Goal: Task Accomplishment & Management: Manage account settings

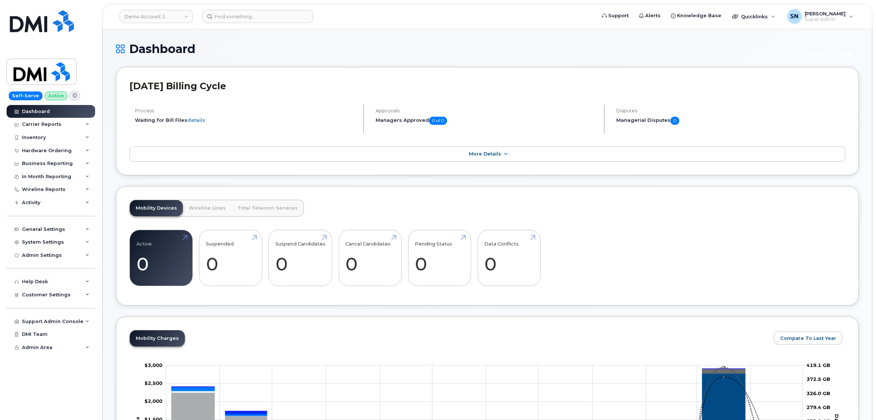
click at [154, 8] on header "Demo Account 1 Support Alerts Knowledge Base Quicklinks Suspend / Cancel Device…" at bounding box center [487, 17] width 770 height 26
click at [156, 13] on link "Demo Account 1" at bounding box center [156, 16] width 73 height 13
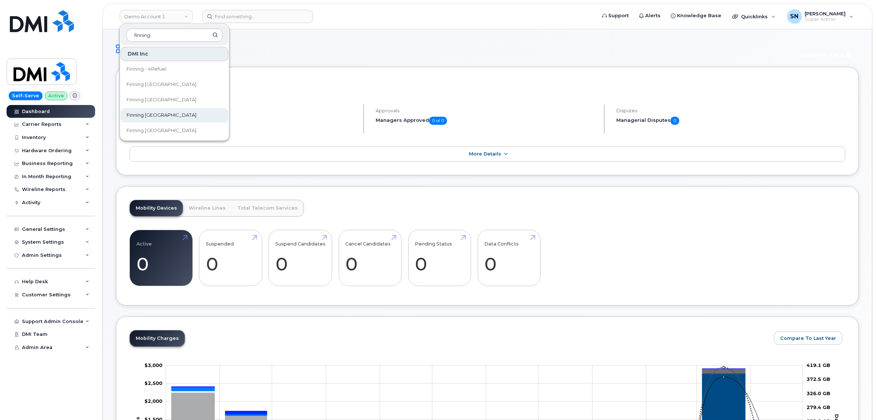
type input "finning"
click at [165, 112] on link "Finning Canada" at bounding box center [175, 115] width 108 height 15
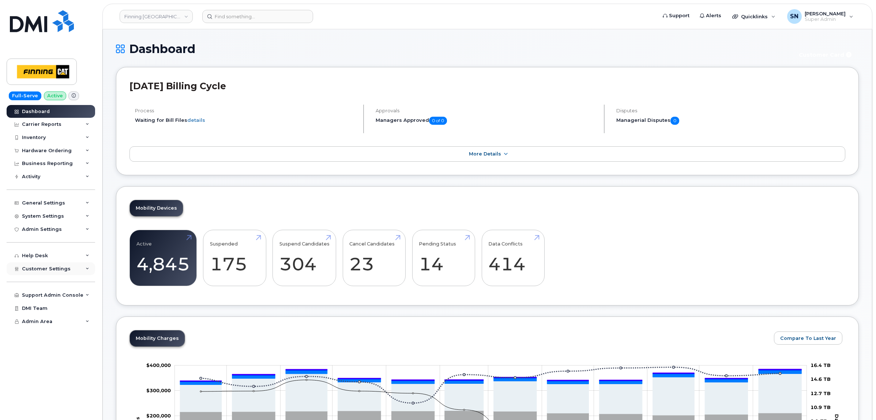
click at [55, 271] on span "Customer Settings" at bounding box center [46, 268] width 49 height 5
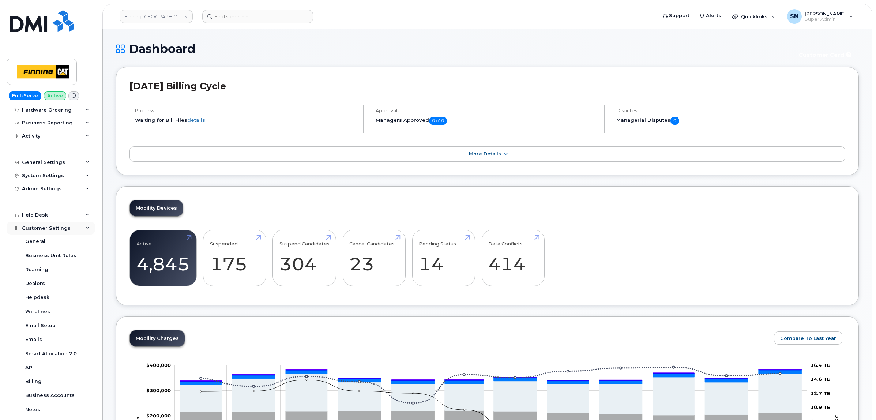
scroll to position [120, 0]
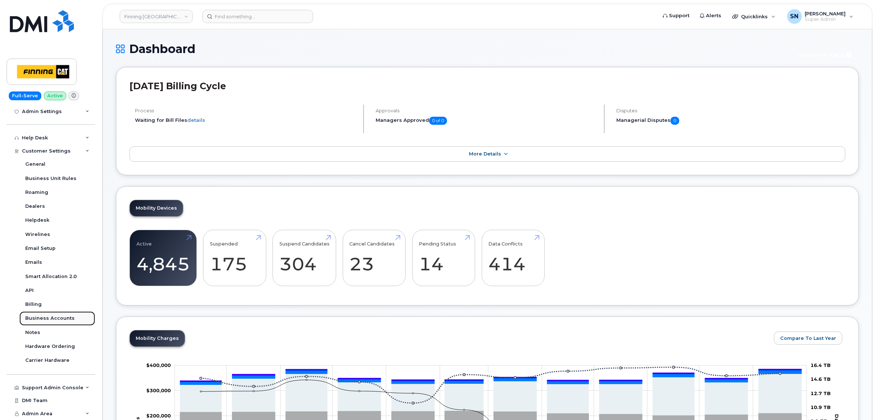
click at [51, 319] on div "Business Accounts" at bounding box center [49, 318] width 49 height 7
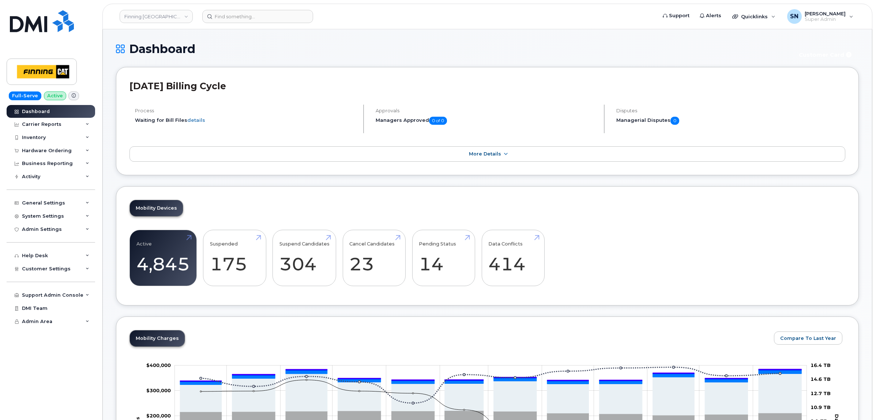
click at [140, 23] on div "Finning [GEOGRAPHIC_DATA]" at bounding box center [156, 16] width 80 height 15
click at [143, 15] on link "Finning Canada" at bounding box center [156, 16] width 73 height 13
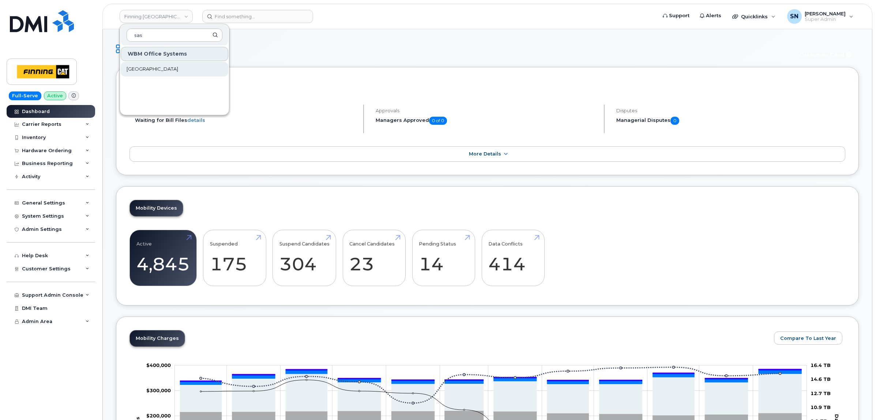
type input "sas"
click at [151, 66] on span "[GEOGRAPHIC_DATA]" at bounding box center [153, 68] width 52 height 7
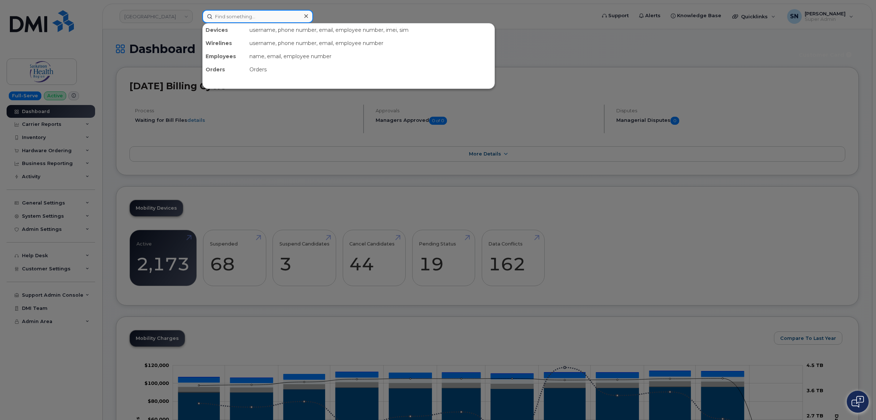
click at [255, 19] on input at bounding box center [257, 16] width 111 height 13
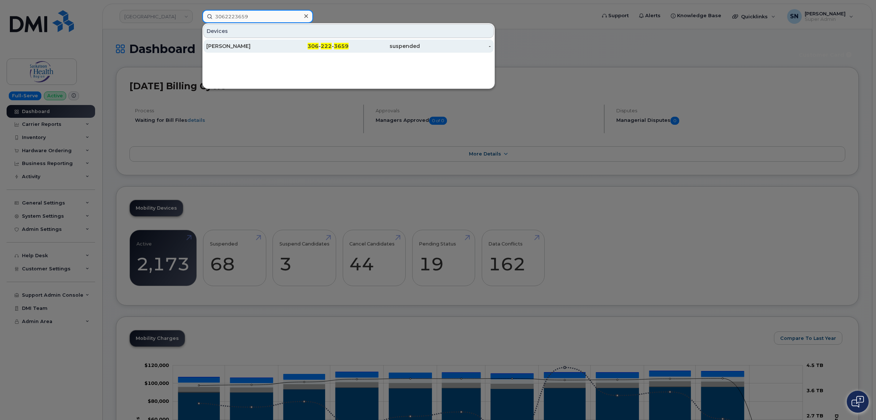
type input "3062223659"
click at [259, 46] on div "Carmen Hitchings" at bounding box center [241, 45] width 71 height 7
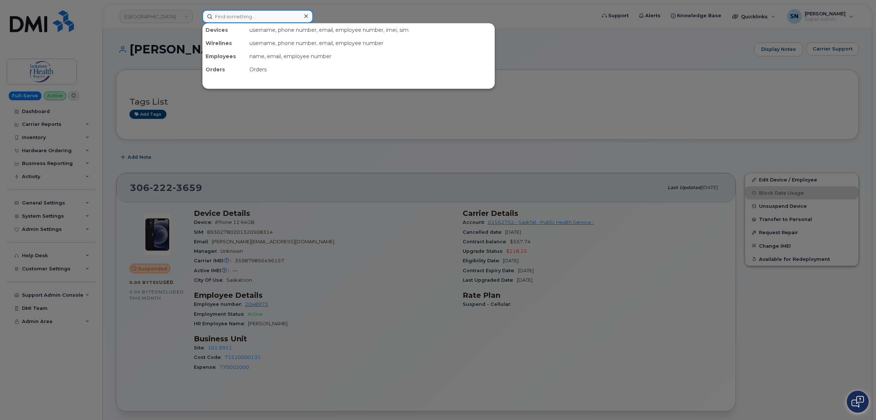
click at [245, 17] on input at bounding box center [257, 16] width 111 height 13
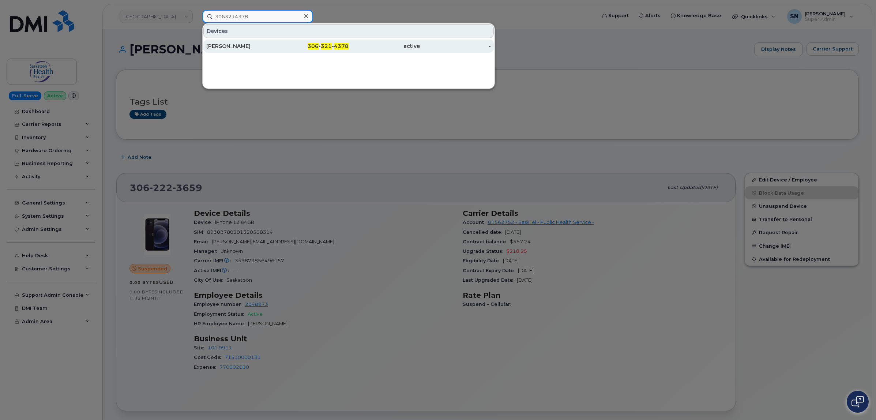
type input "3063214378"
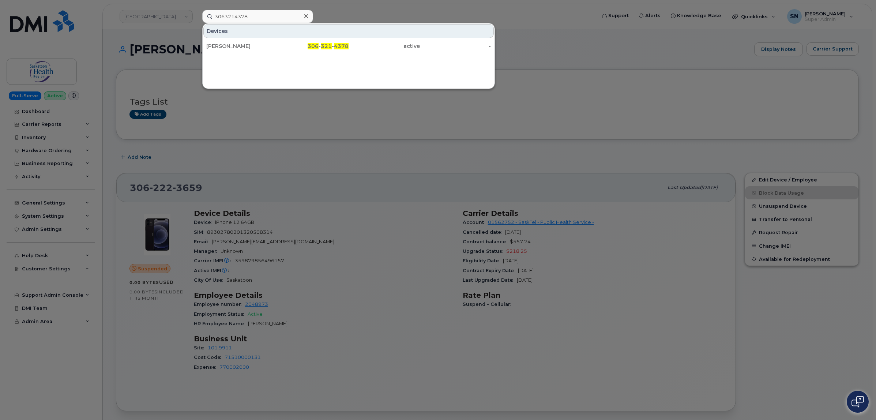
click at [425, 133] on div at bounding box center [438, 210] width 876 height 420
drag, startPoint x: 275, startPoint y: 11, endPoint x: 185, endPoint y: 14, distance: 90.7
click at [196, 14] on div "3063214378 Devices Emma Rodman 306 - 321 - 4378 active -" at bounding box center [396, 16] width 401 height 13
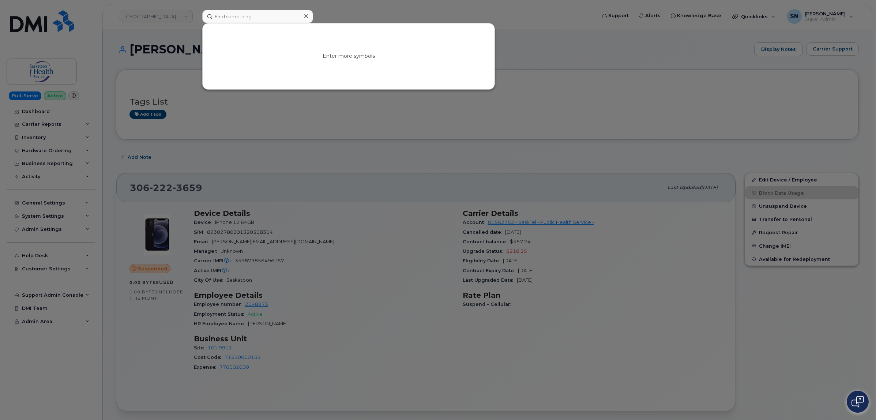
click at [252, 161] on div at bounding box center [438, 210] width 876 height 420
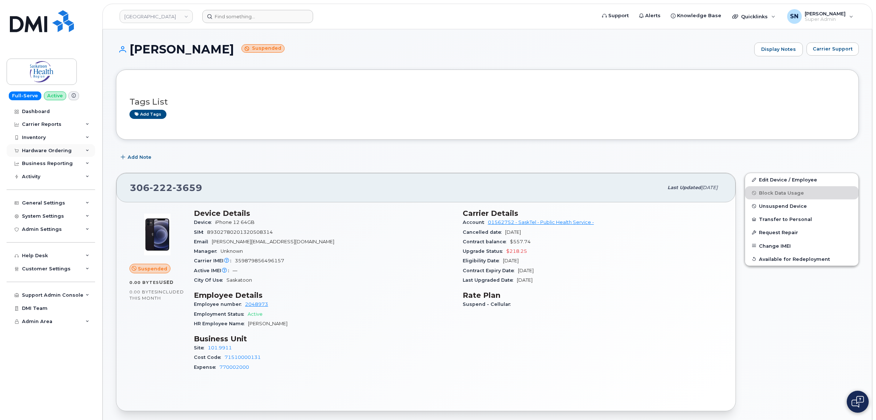
click at [43, 151] on div "Hardware Ordering" at bounding box center [47, 151] width 50 height 6
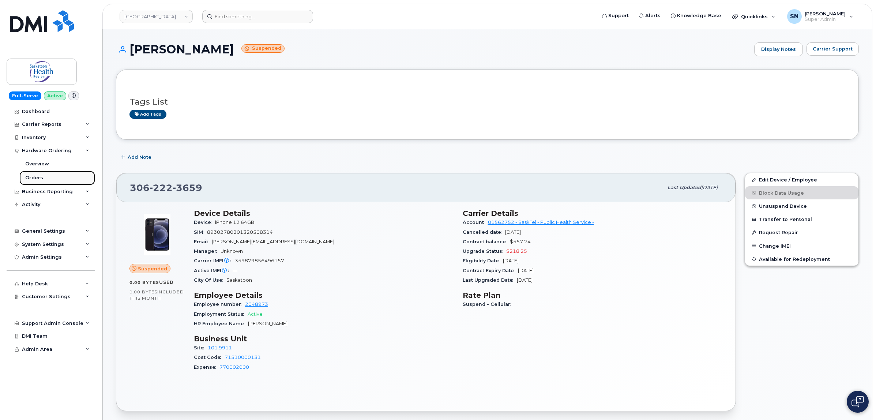
click at [41, 178] on link "Orders" at bounding box center [57, 178] width 76 height 14
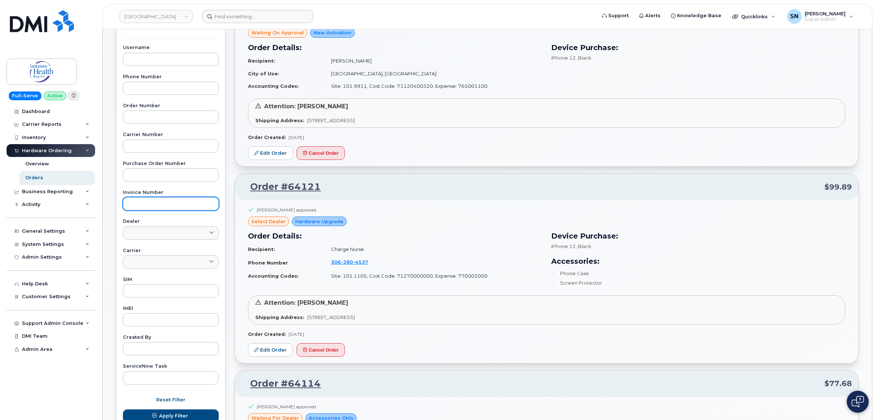
scroll to position [137, 0]
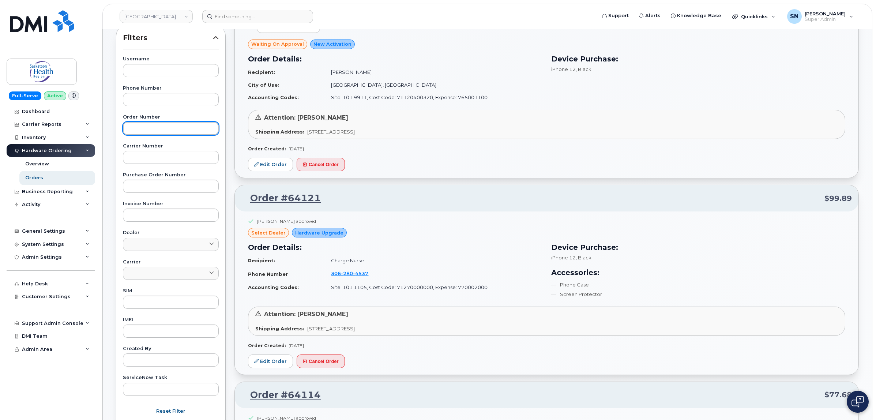
click at [155, 123] on input "text" at bounding box center [171, 128] width 96 height 13
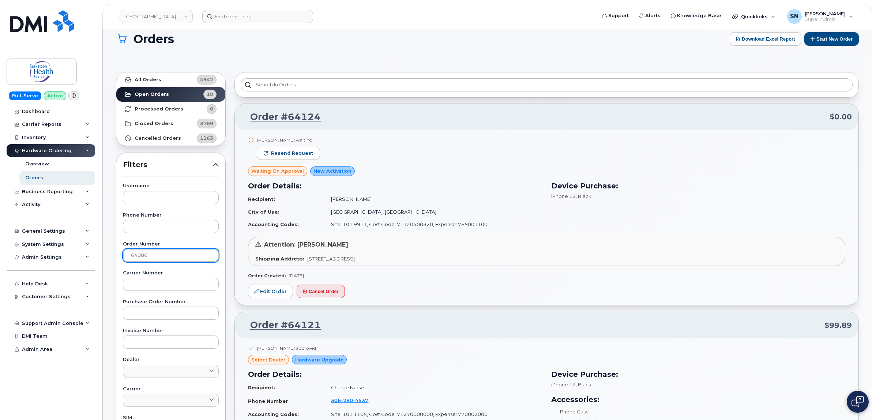
scroll to position [46, 0]
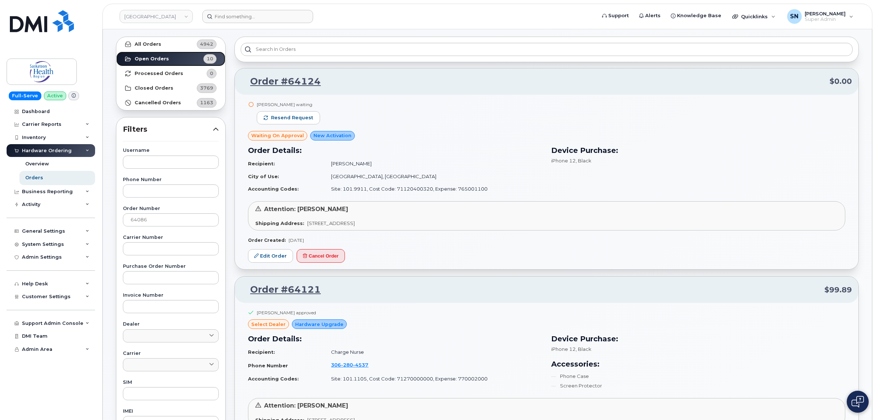
click at [176, 57] on link "Open Orders 10" at bounding box center [170, 59] width 109 height 15
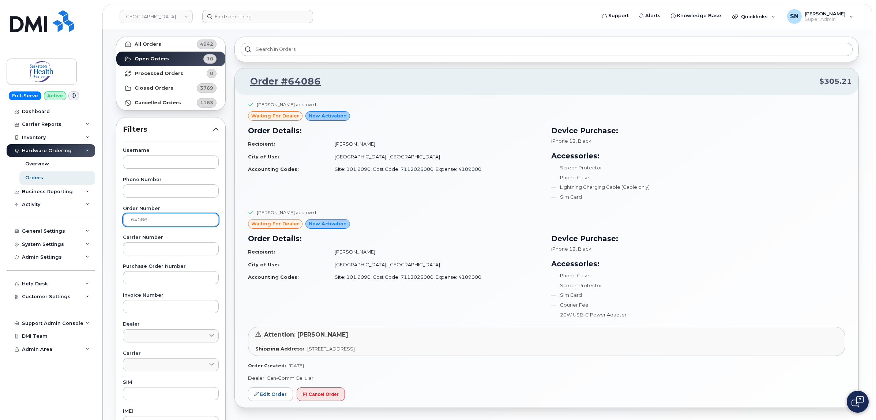
drag, startPoint x: 166, startPoint y: 221, endPoint x: 123, endPoint y: 207, distance: 44.6
click at [123, 207] on div "Order Number 64086" at bounding box center [171, 216] width 96 height 20
type input "64124"
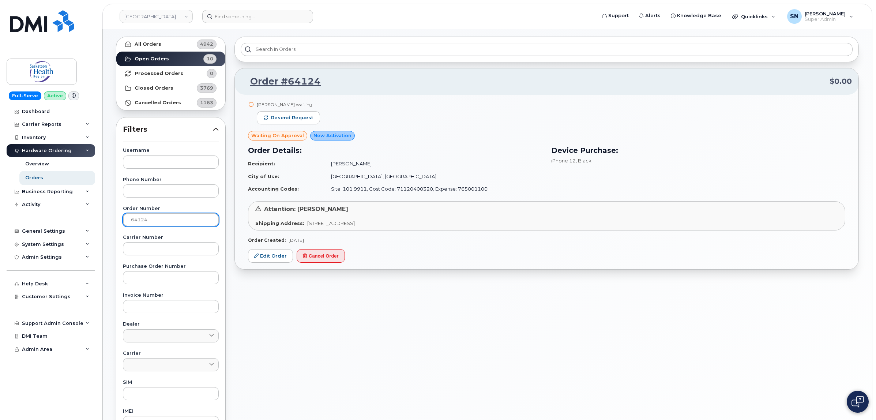
drag, startPoint x: 158, startPoint y: 222, endPoint x: 85, endPoint y: 217, distance: 73.4
click at [103, 220] on div "Saskatoon Health Region Support Alerts Knowledge Base Quicklinks Suspend / Canc…" at bounding box center [487, 269] width 769 height 571
click at [142, 55] on link "Open Orders 10" at bounding box center [170, 59] width 109 height 15
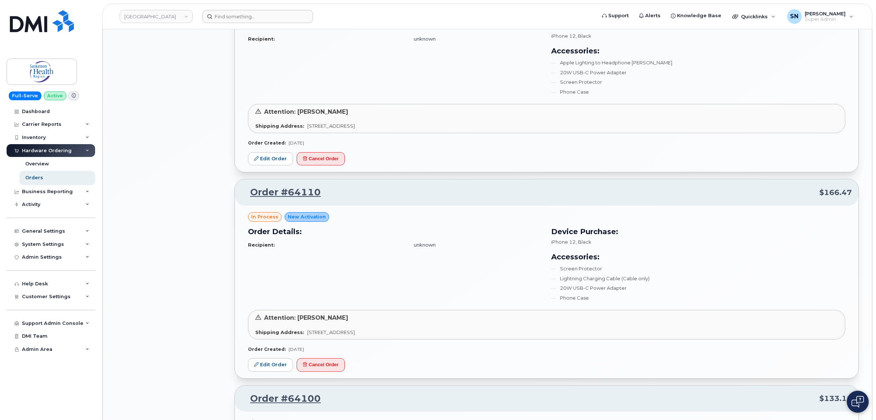
scroll to position [686, 0]
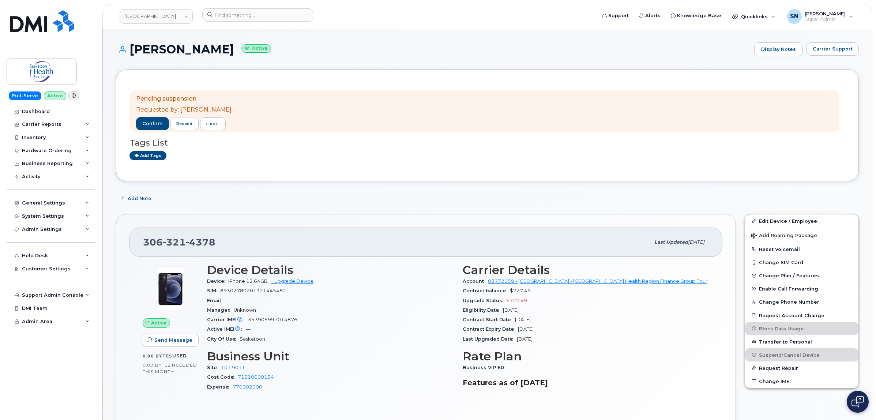
click at [275, 218] on div "[PHONE_NUMBER] Last updated [DATE] Active Send Message 0.00 Bytes  used 0.00 By…" at bounding box center [426, 329] width 620 height 230
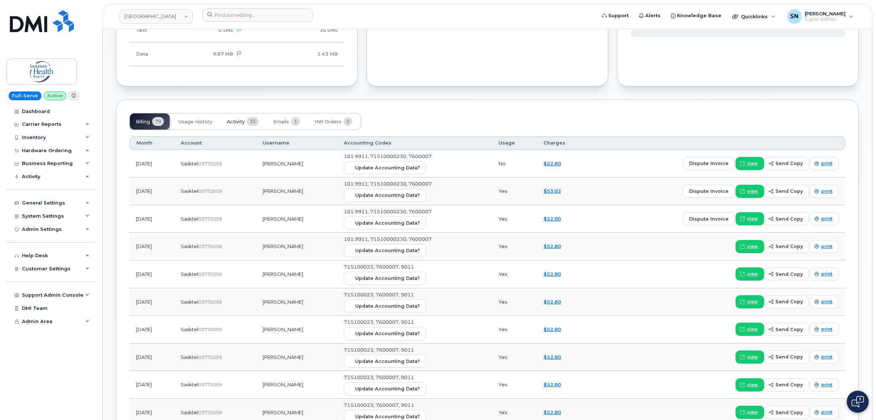
click at [242, 122] on span "Activity" at bounding box center [236, 122] width 18 height 6
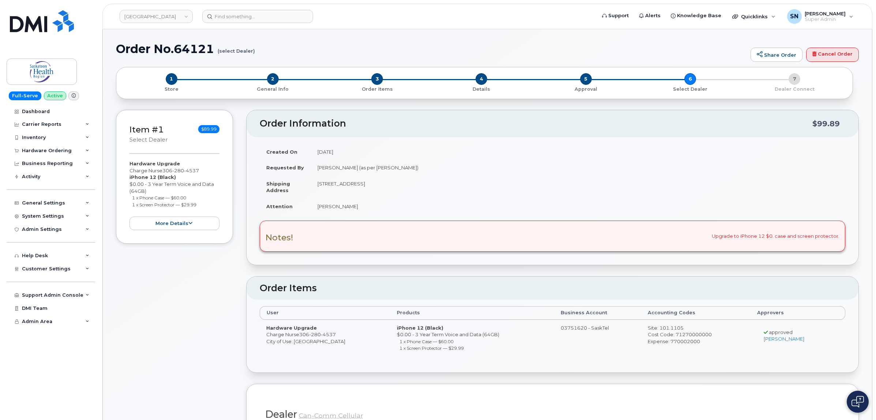
click at [429, 145] on td "August 19, 2025" at bounding box center [578, 152] width 534 height 16
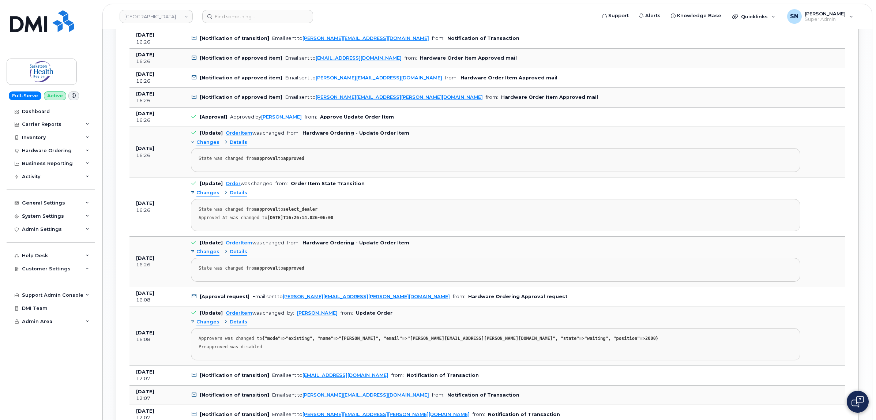
scroll to position [1006, 0]
copy link "[PERSON_NAME][EMAIL_ADDRESS][PERSON_NAME][DOMAIN_NAME]"
drag, startPoint x: 380, startPoint y: 300, endPoint x: 282, endPoint y: 304, distance: 98.8
click at [282, 304] on td "[Approval request] Email sent to sharon.courtney@saskhealthauthority.ca from: H…" at bounding box center [495, 296] width 623 height 20
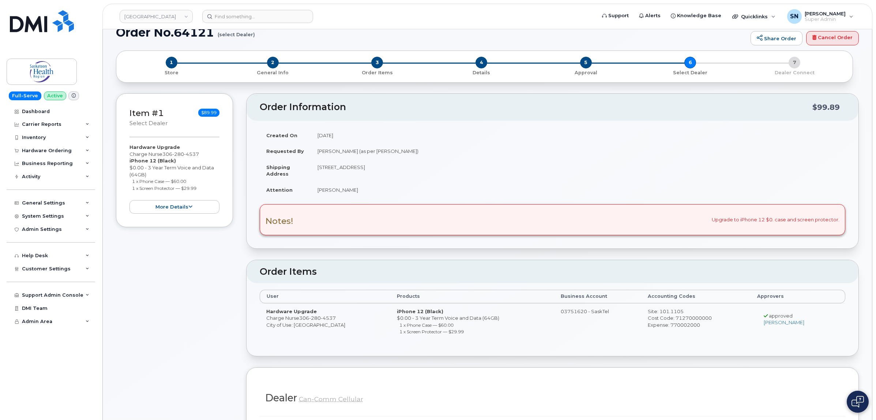
scroll to position [0, 0]
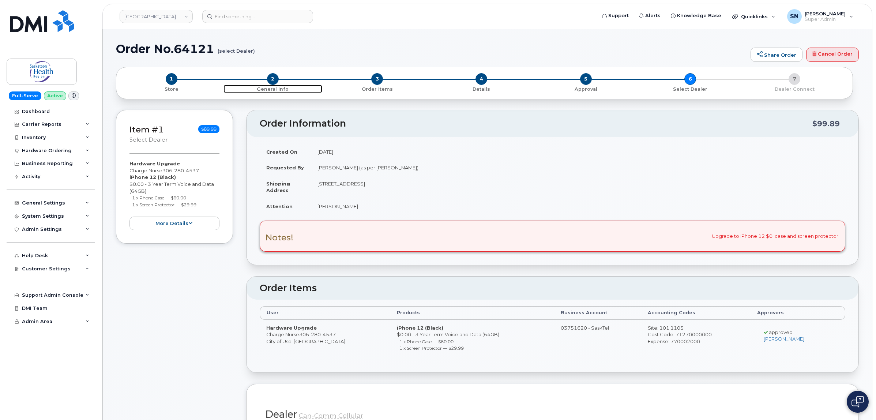
click at [272, 81] on span "2" at bounding box center [273, 79] width 12 height 12
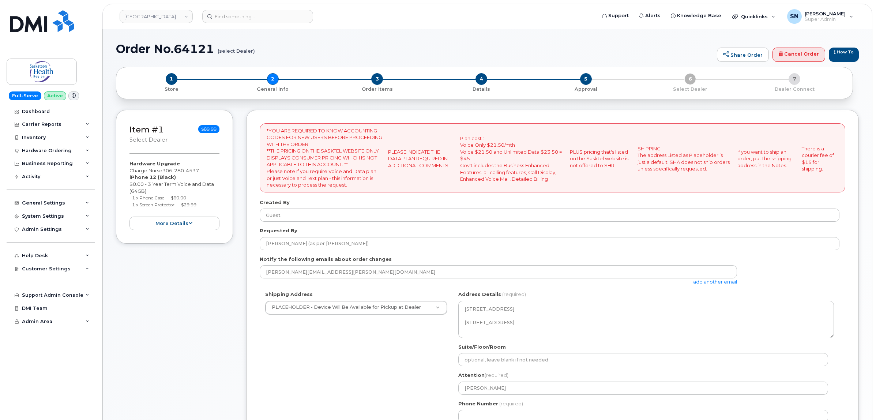
select select
click at [727, 282] on link "add another email" at bounding box center [715, 282] width 44 height 6
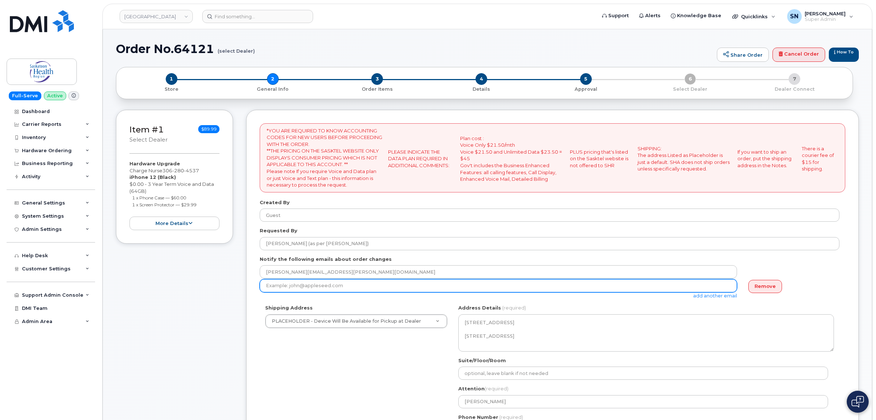
click at [405, 287] on input "email" at bounding box center [498, 285] width 477 height 13
paste input "[PERSON_NAME][EMAIL_ADDRESS][PERSON_NAME][DOMAIN_NAME]"
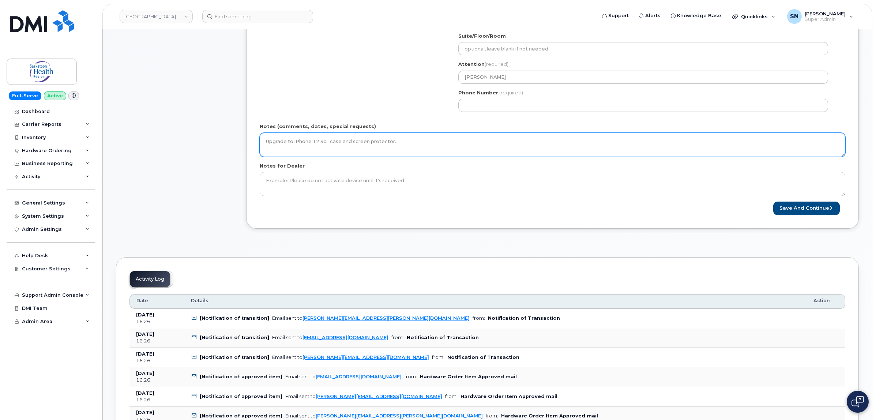
scroll to position [229, 0]
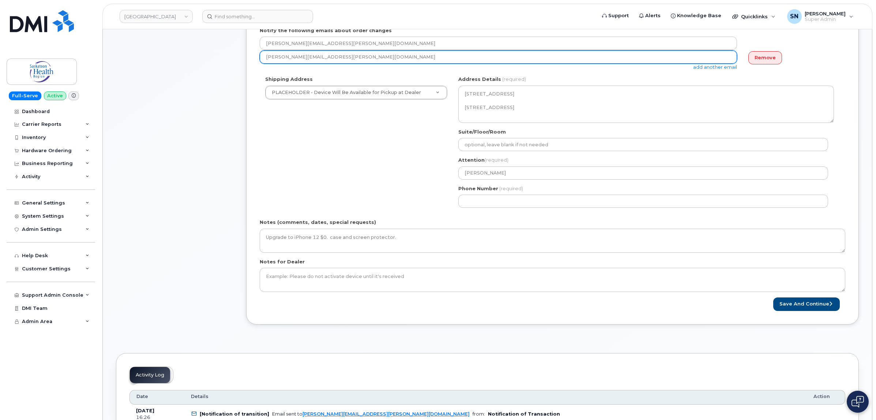
type input "[PERSON_NAME][EMAIL_ADDRESS][PERSON_NAME][DOMAIN_NAME]"
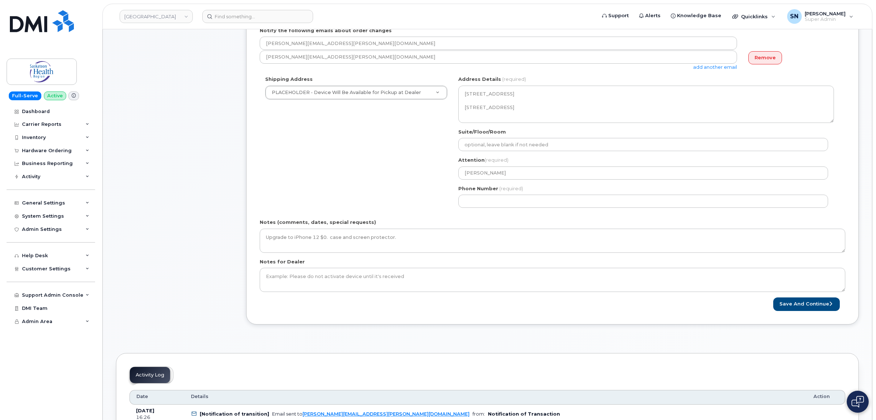
click at [504, 193] on div "Phone Number (required)" at bounding box center [646, 196] width 376 height 23
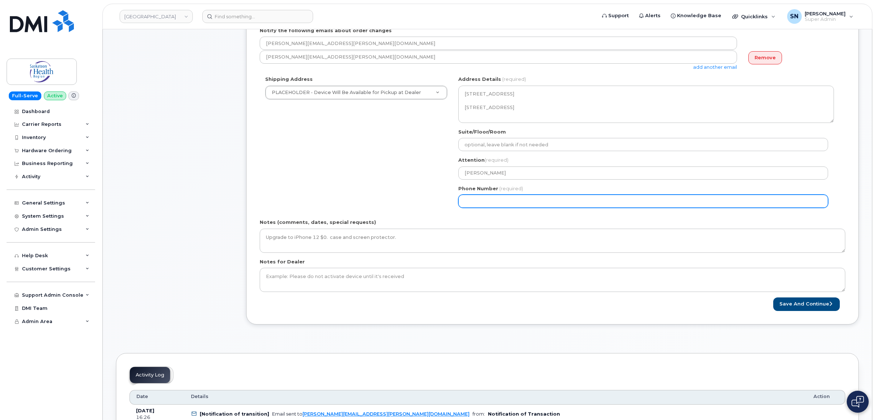
click at [507, 203] on input "Phone Number" at bounding box center [643, 201] width 370 height 13
select select
type input "123456789"
select select
type input "1234567890"
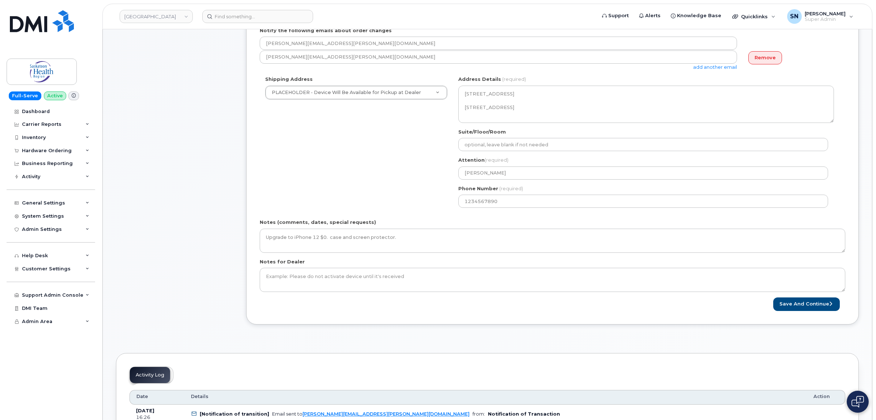
click at [797, 296] on form "*YOU ARE REQUIRED TO KNOW ACCOUNTING CODES FOR NEW USERS BEFORE PROCEEDING WITH…" at bounding box center [553, 103] width 586 height 416
click at [797, 304] on button "Save and Continue" at bounding box center [806, 304] width 67 height 14
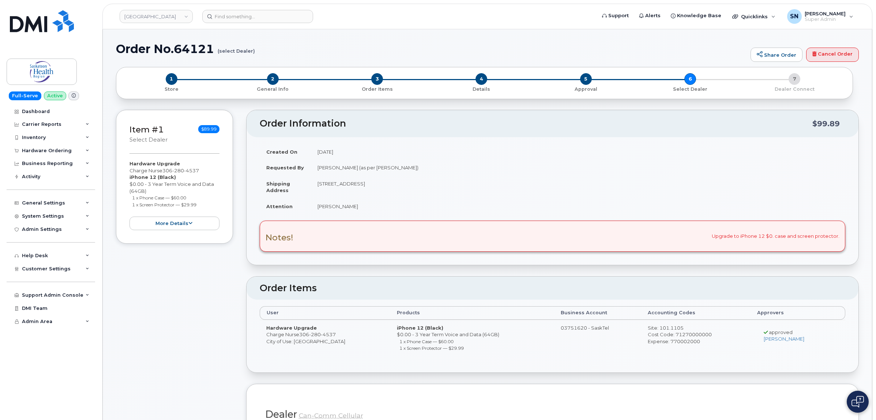
drag, startPoint x: 132, startPoint y: 198, endPoint x: 190, endPoint y: 196, distance: 57.8
click at [190, 196] on li "1 x Phone Case — $60.00" at bounding box center [176, 197] width 88 height 7
copy small "1 x Phone Case — $60.00"
drag, startPoint x: 131, startPoint y: 205, endPoint x: 199, endPoint y: 208, distance: 68.5
click at [199, 208] on div "Hardware Upgrade Charge Nurse [PHONE_NUMBER] iPhone 12 (Black) $0.00 - 3 Year T…" at bounding box center [174, 195] width 90 height 70
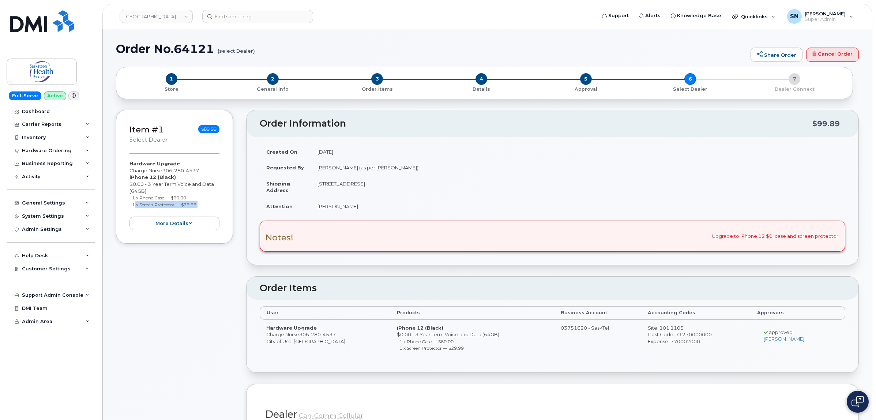
copy div "1 x Screen Protector — $29.99 more details Request Hardware Upgrade Reason: eli…"
drag, startPoint x: 130, startPoint y: 169, endPoint x: 162, endPoint y: 173, distance: 32.0
click at [162, 173] on div "Hardware Upgrade Charge Nurse [PHONE_NUMBER] iPhone 12 (Black) $0.00 - 3 Year T…" at bounding box center [174, 195] width 90 height 70
copy div "Charge Nurse"
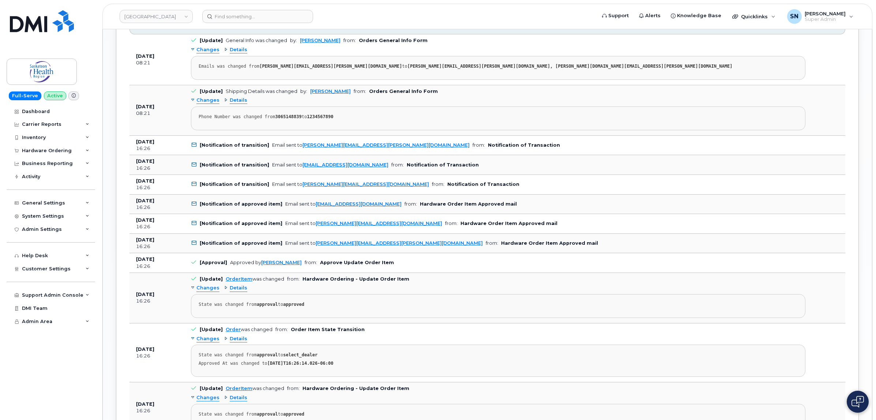
scroll to position [1189, 0]
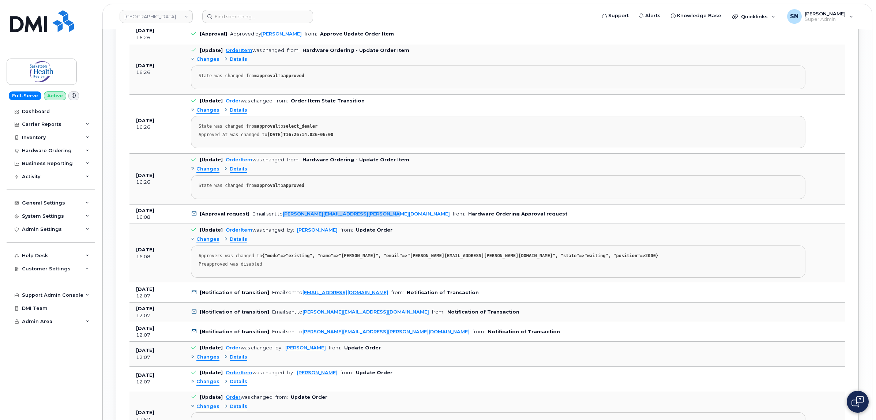
drag, startPoint x: 382, startPoint y: 221, endPoint x: 282, endPoint y: 226, distance: 100.7
click at [282, 224] on td "[Approval request] Email sent to [PERSON_NAME][EMAIL_ADDRESS][PERSON_NAME][DOMA…" at bounding box center [498, 214] width 628 height 20
copy link "[PERSON_NAME][EMAIL_ADDRESS][PERSON_NAME][DOMAIN_NAME]"
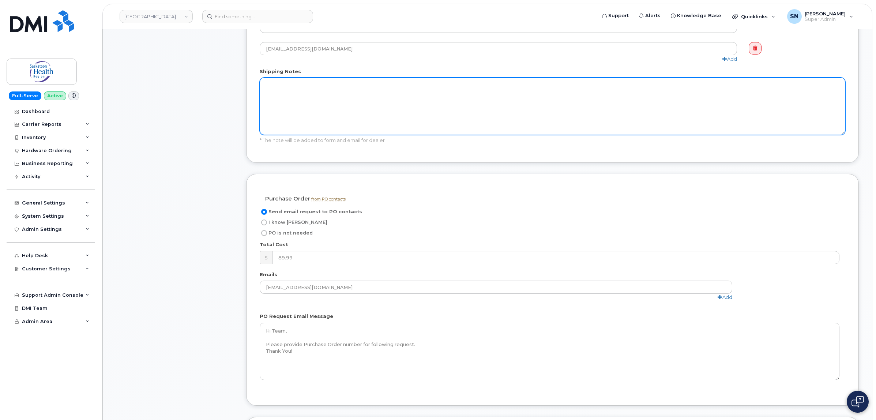
scroll to position [640, 0]
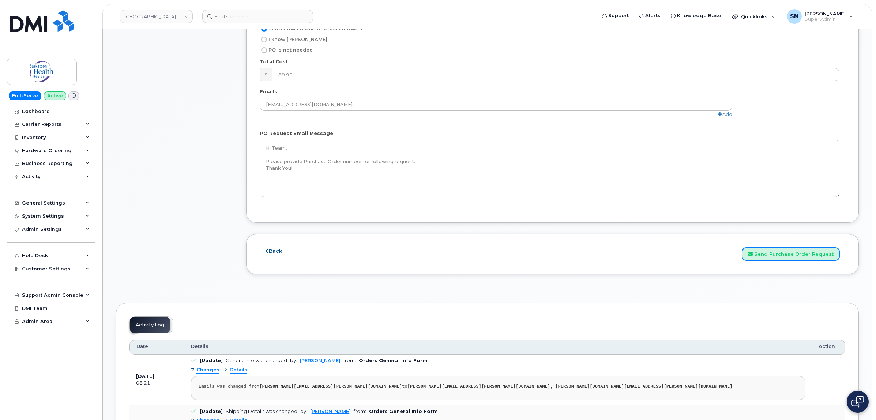
drag, startPoint x: 781, startPoint y: 257, endPoint x: 774, endPoint y: 326, distance: 69.8
click at [781, 257] on button "Send Purchase Order Request" at bounding box center [791, 254] width 98 height 14
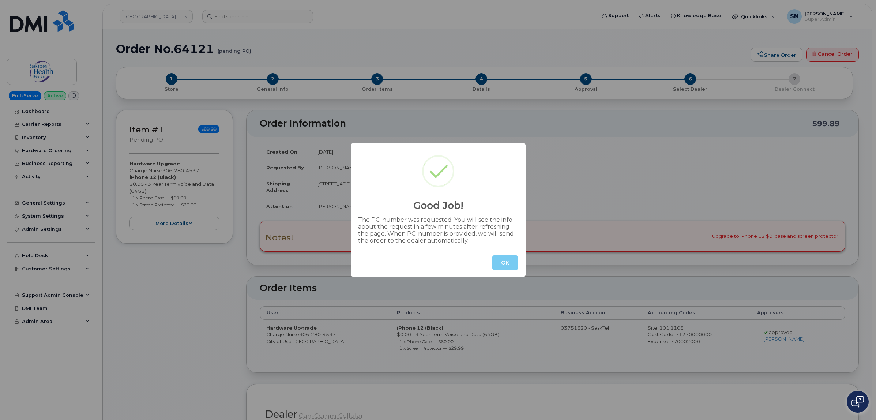
click at [512, 256] on button "OK" at bounding box center [505, 262] width 26 height 15
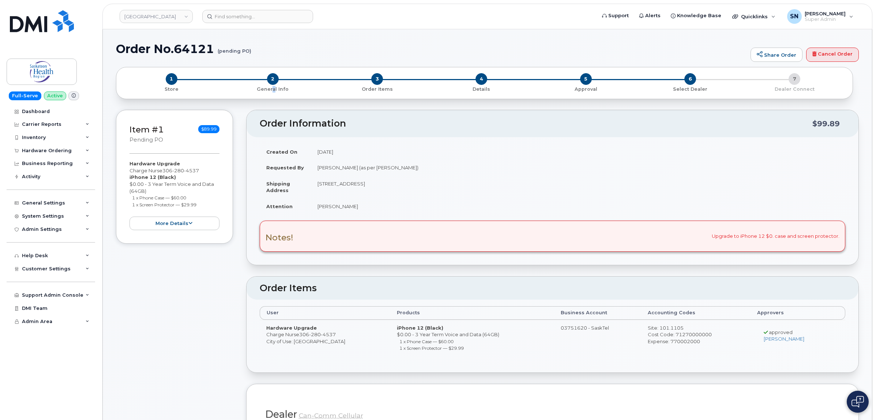
click at [275, 72] on div "1 Store 2 General Info 3 Order Items 4 Details 5 Approval 6 Select Dealer 7 Dea…" at bounding box center [484, 83] width 737 height 32
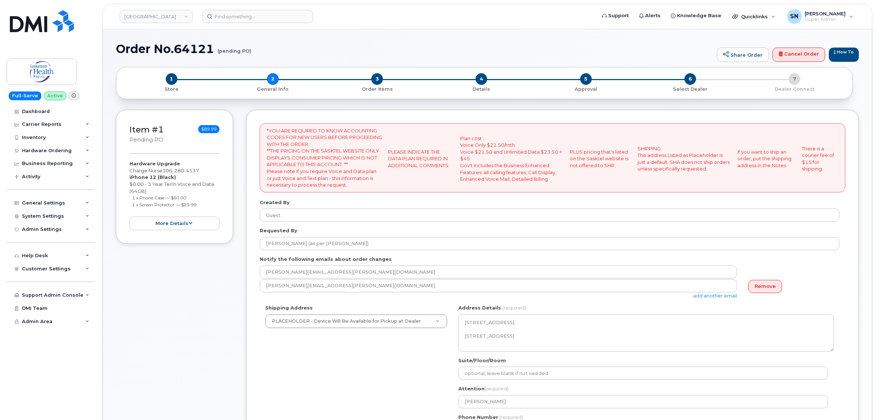
select select
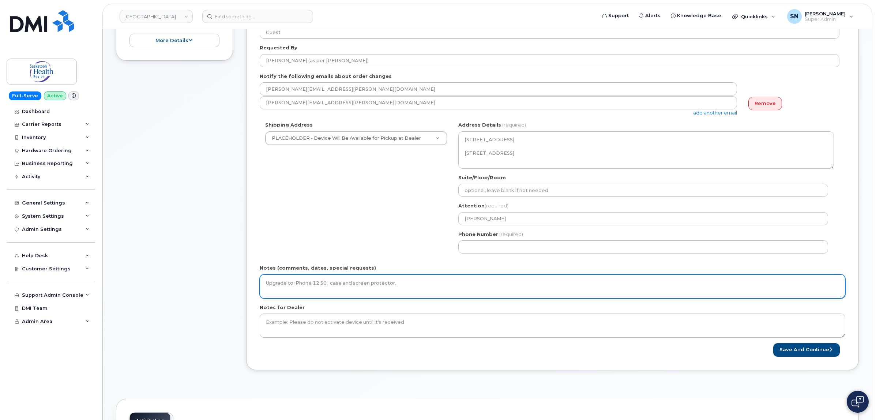
click at [421, 282] on textarea "Upgrade to iPhone 12 $0. case and screen protector." at bounding box center [553, 286] width 586 height 24
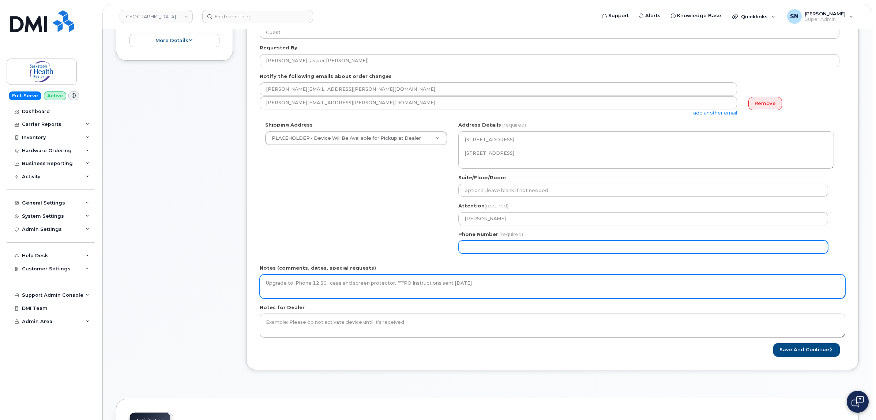
type textarea "Upgrade to iPhone 12 $0. case and screen protector. ***PO Instructions sent [DA…"
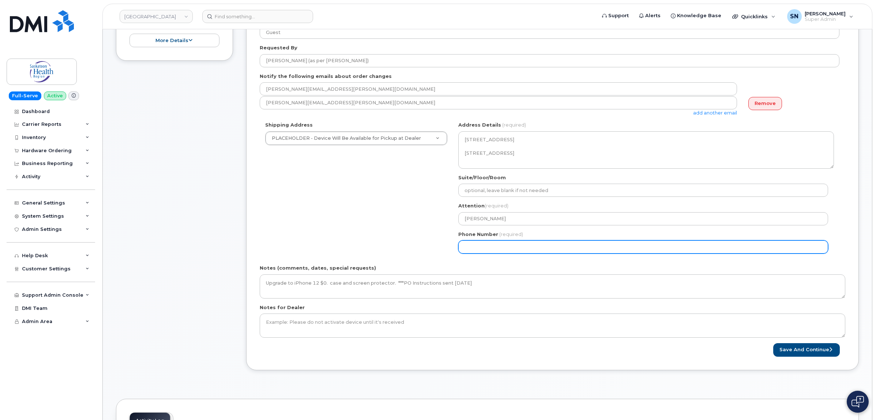
click at [628, 252] on input "Phone Number" at bounding box center [643, 246] width 370 height 13
select select
type input "123456789"
select select
type input "1234567890"
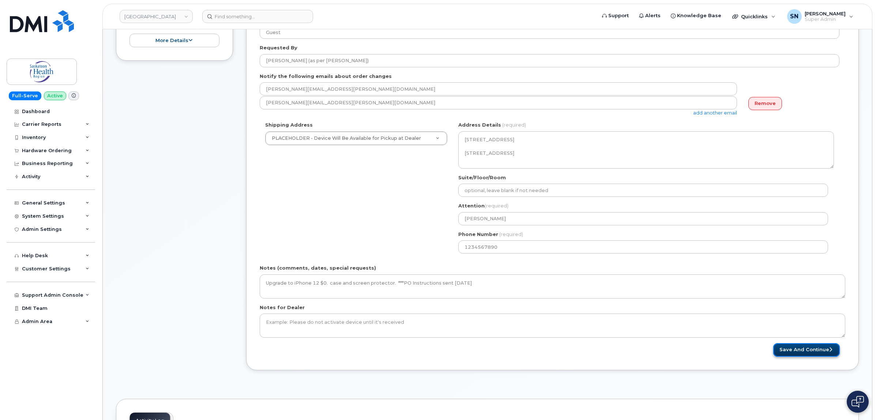
click at [789, 351] on button "Save and Continue" at bounding box center [806, 350] width 67 height 14
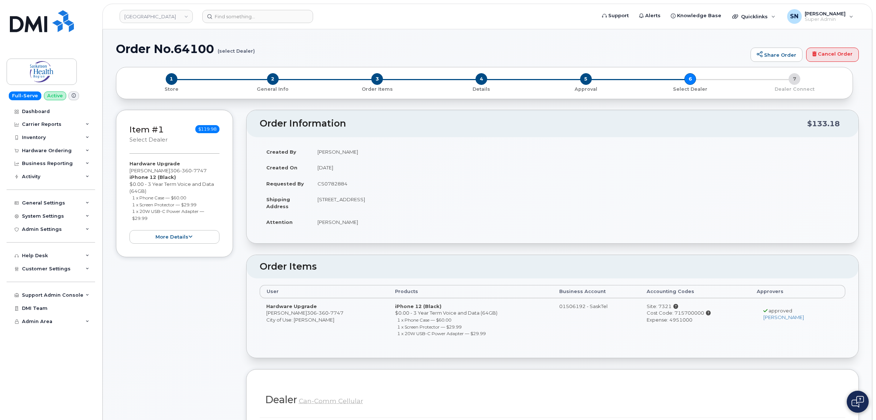
click at [335, 184] on td "CS0782884" at bounding box center [578, 184] width 534 height 16
copy td "CS0782884"
drag, startPoint x: 271, startPoint y: 80, endPoint x: 312, endPoint y: 154, distance: 83.8
click at [271, 80] on span "2" at bounding box center [273, 79] width 12 height 12
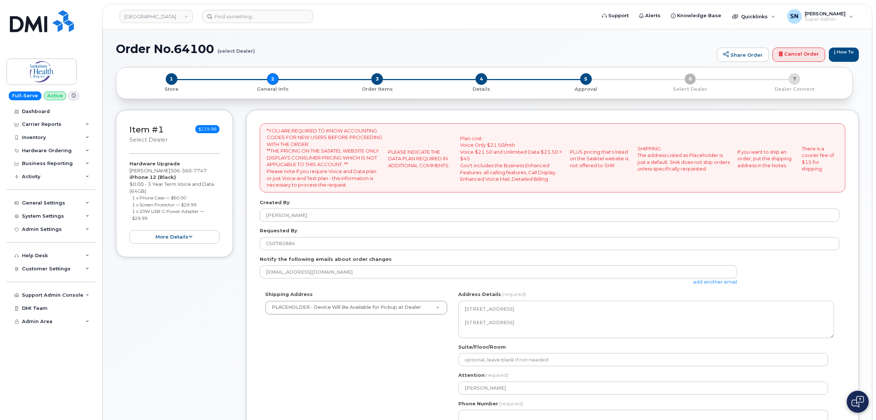
select select
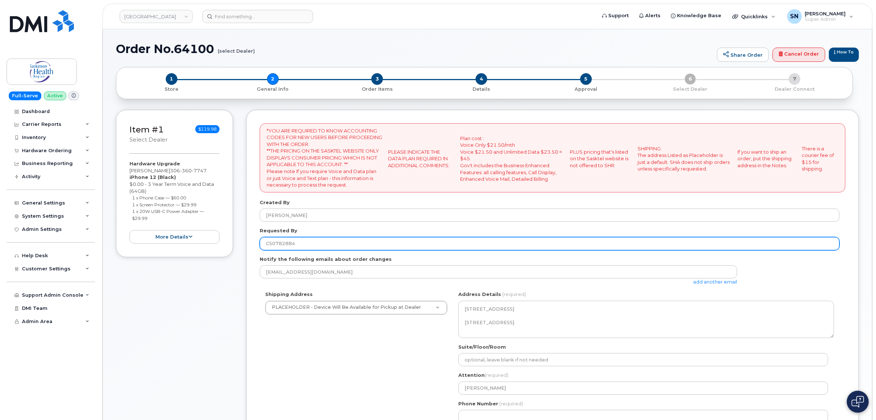
click at [281, 244] on input "CS0782884" at bounding box center [550, 243] width 580 height 13
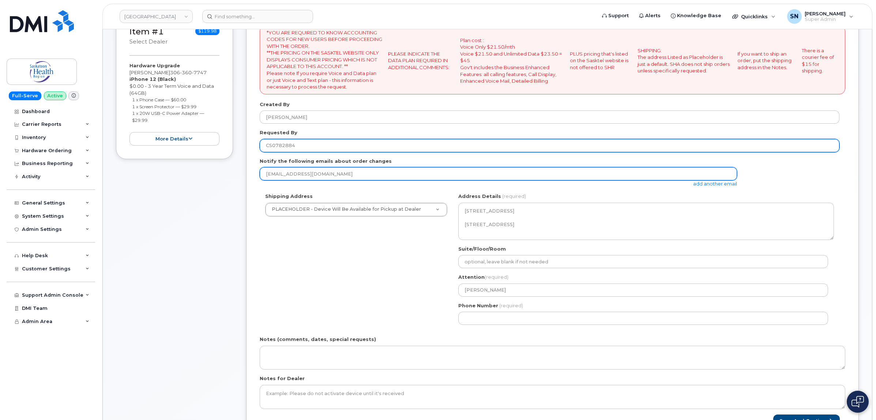
scroll to position [229, 0]
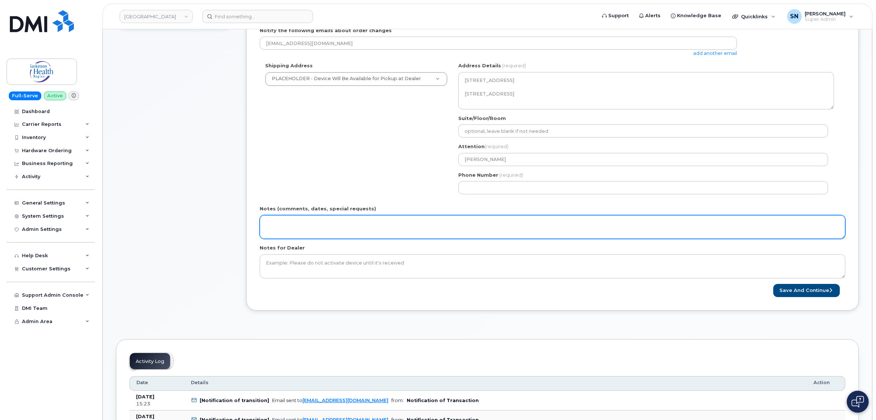
click at [308, 228] on textarea "Notes (comments, dates, special requests)" at bounding box center [553, 227] width 586 height 24
paste textarea "CS0782884"
type textarea "CS0782884 - Mercia mentioned wanting the order shipped. Waiting for her to prov…"
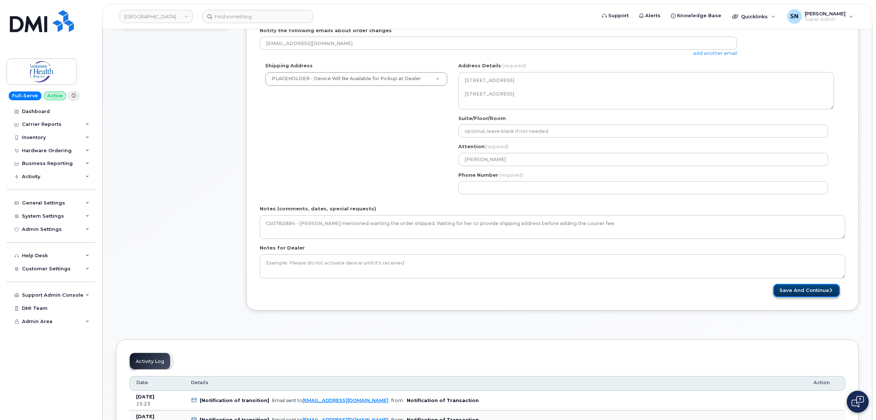
click at [783, 293] on button "Save and Continue" at bounding box center [806, 291] width 67 height 14
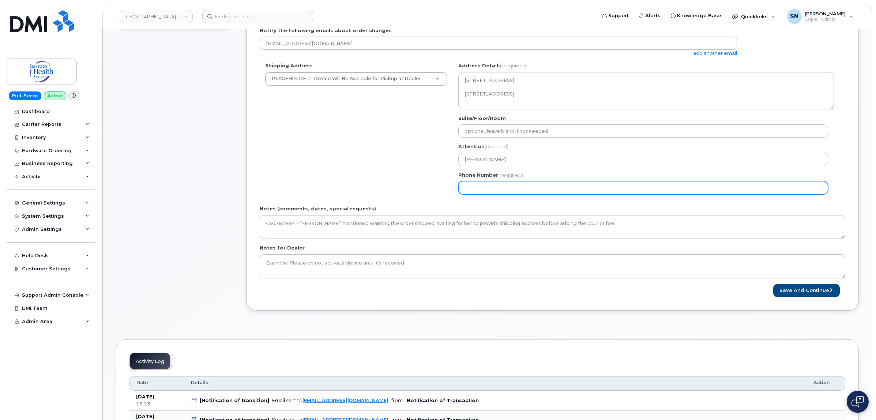
select select
type input "123456789"
select select
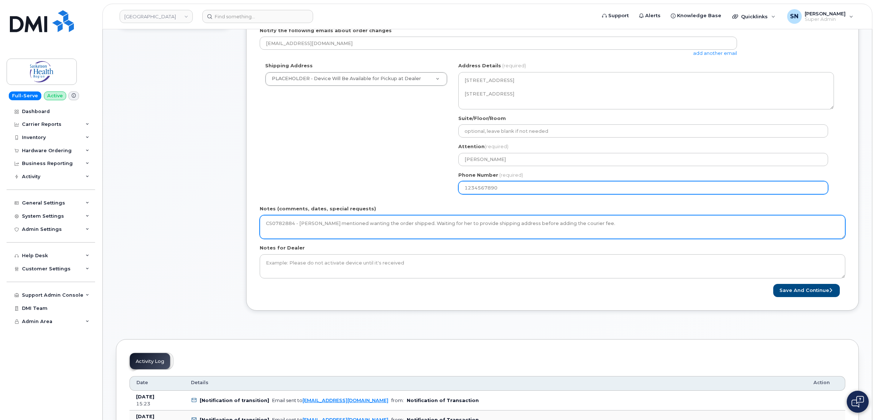
type input "1234567890"
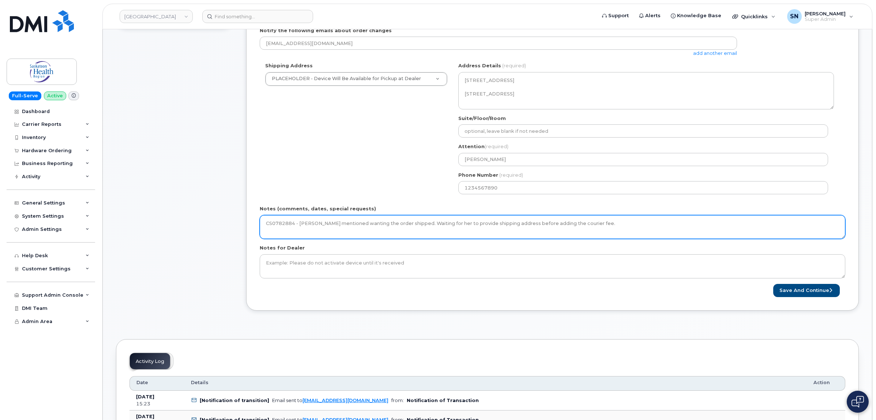
click at [591, 224] on textarea "CS0782884 - Mercia mentioned wanting the order shipped. Waiting for her to prov…" at bounding box center [553, 227] width 586 height 24
type textarea "CS0782884 - Mercia mentioned wanting the order shipped. Waiting for her to prov…"
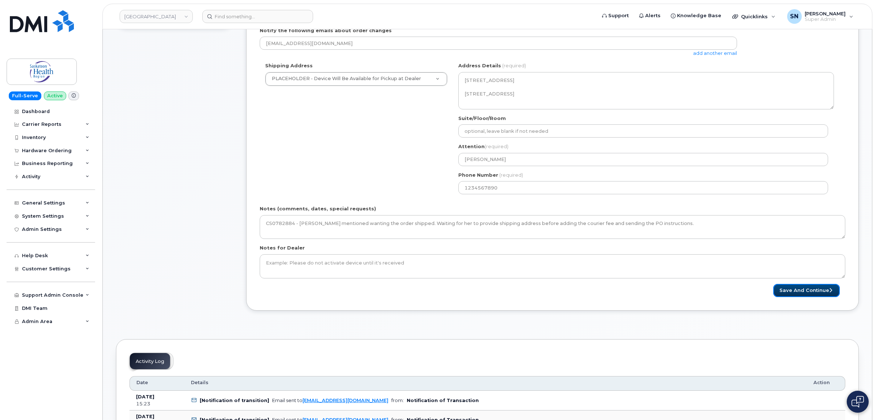
drag, startPoint x: 790, startPoint y: 290, endPoint x: 774, endPoint y: 291, distance: 16.5
click at [790, 290] on button "Save and Continue" at bounding box center [806, 291] width 67 height 14
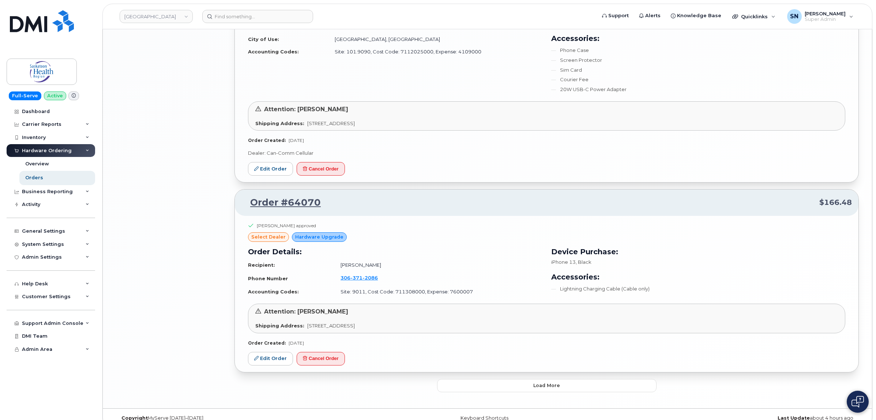
scroll to position [1501, 0]
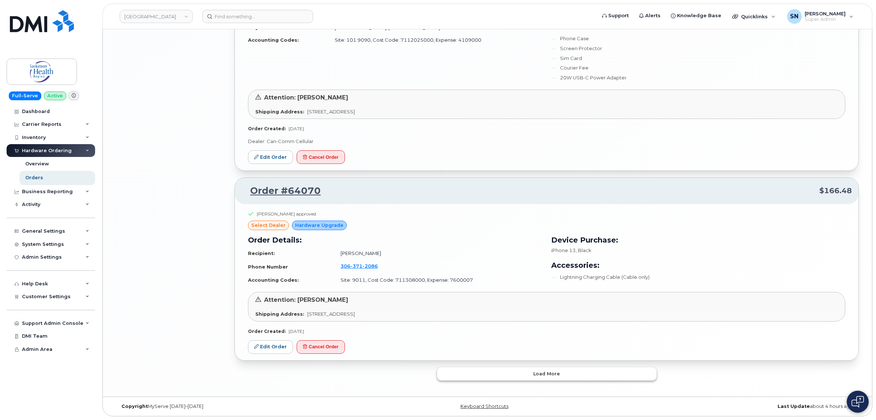
click at [540, 368] on button "Load more" at bounding box center [546, 373] width 219 height 13
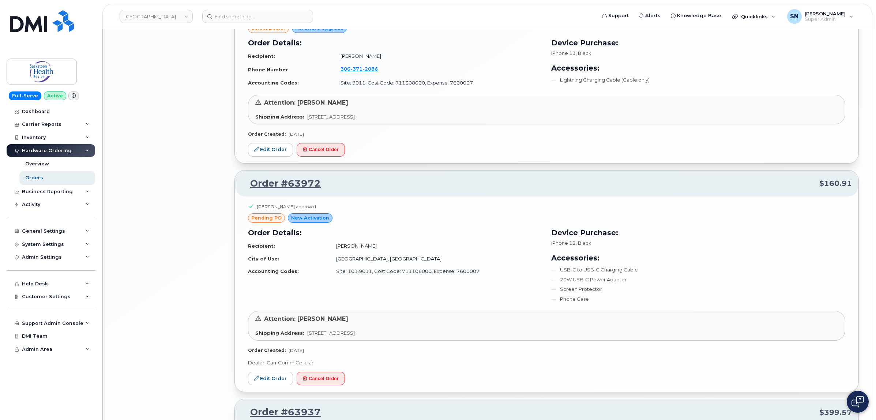
scroll to position [1613, 0]
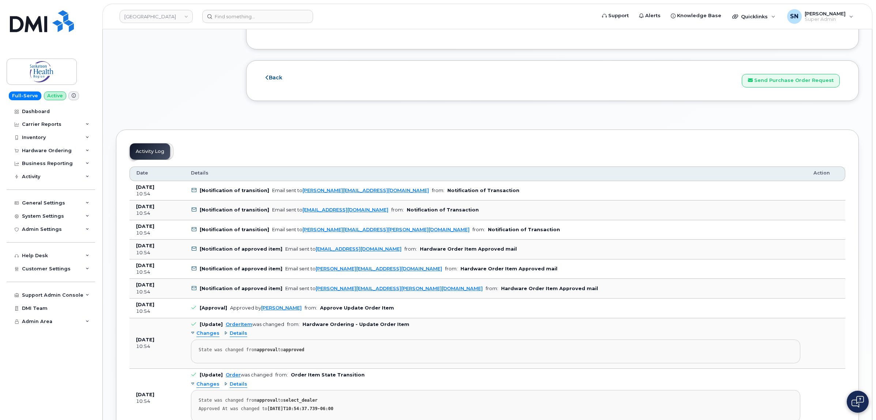
scroll to position [823, 0]
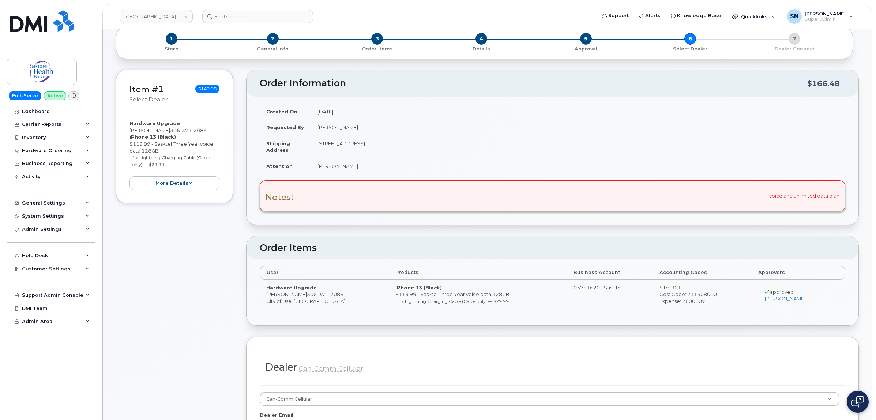
scroll to position [0, 0]
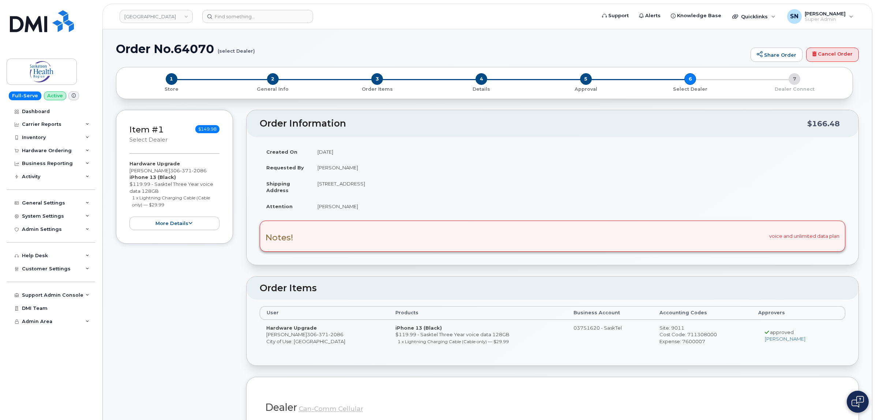
drag, startPoint x: 132, startPoint y: 206, endPoint x: 166, endPoint y: 212, distance: 34.6
click at [166, 208] on li "1 x Lightning Charging Cable (Cable only) — $29.99" at bounding box center [176, 201] width 88 height 14
copy small "1 x Lightning Charging Cable (Cable only) — $29.99"
drag, startPoint x: 130, startPoint y: 169, endPoint x: 189, endPoint y: 173, distance: 59.0
click at [189, 173] on div "Hardware Upgrade [PERSON_NAME] [PHONE_NUMBER] iPhone 13 (Black) $119.99 - Saskt…" at bounding box center [174, 195] width 90 height 70
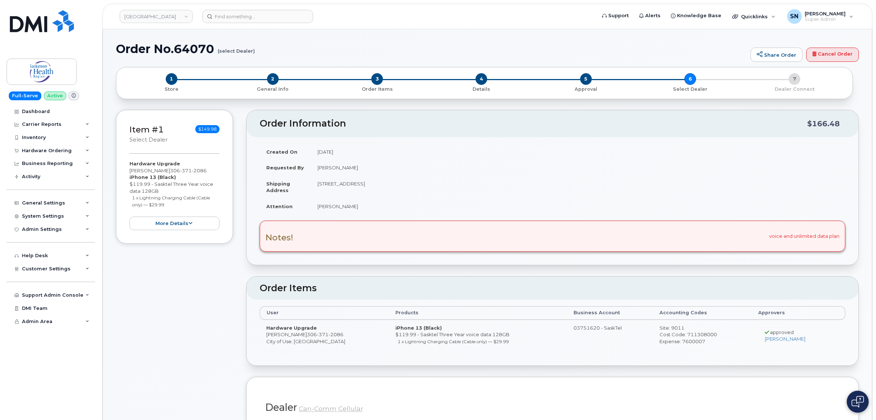
copy div "[PERSON_NAME]"
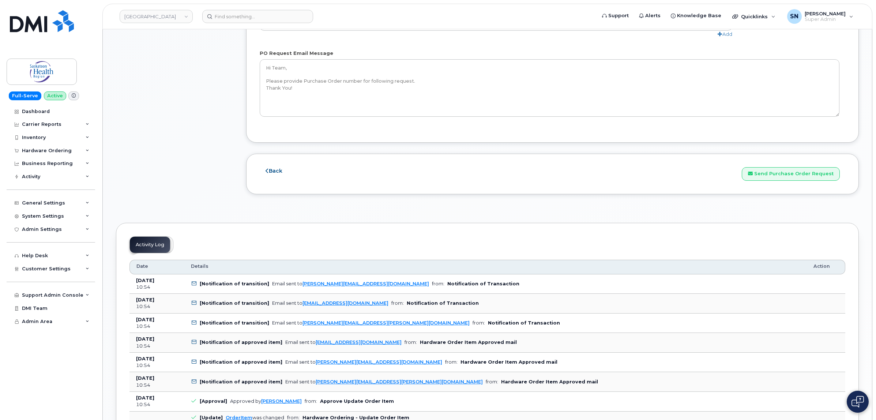
scroll to position [823, 0]
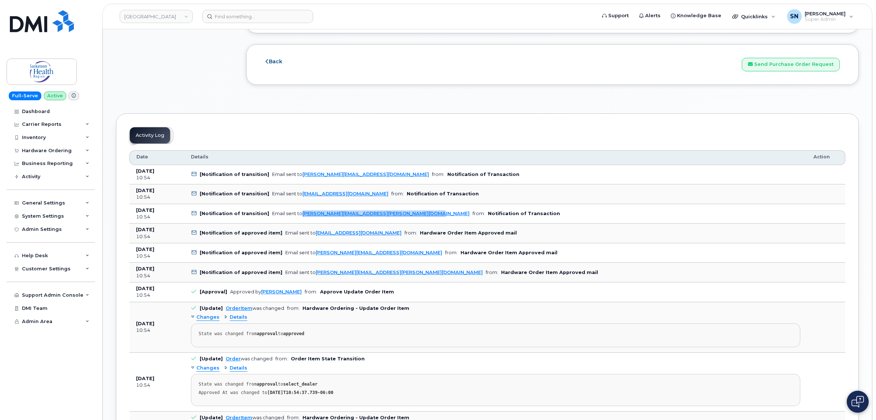
drag, startPoint x: 416, startPoint y: 217, endPoint x: 299, endPoint y: 221, distance: 117.5
click at [299, 221] on td "[Notification of transition] Email sent to [PERSON_NAME][EMAIL_ADDRESS][PERSON_…" at bounding box center [495, 214] width 623 height 20
copy link "[PERSON_NAME][EMAIL_ADDRESS][PERSON_NAME][DOMAIN_NAME]"
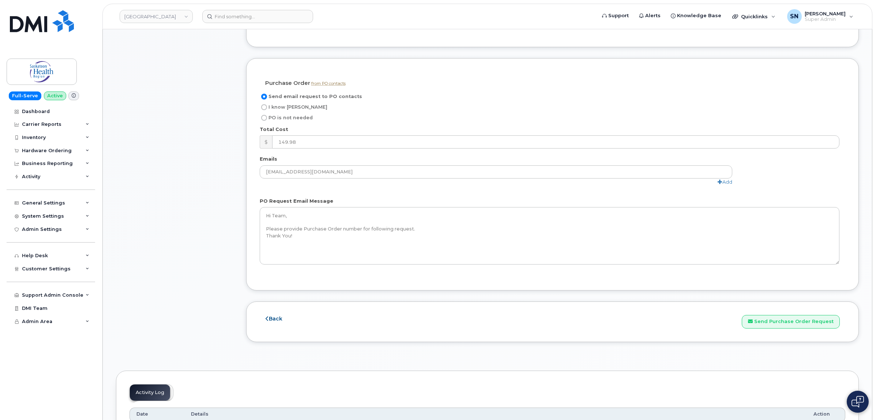
scroll to position [640, 0]
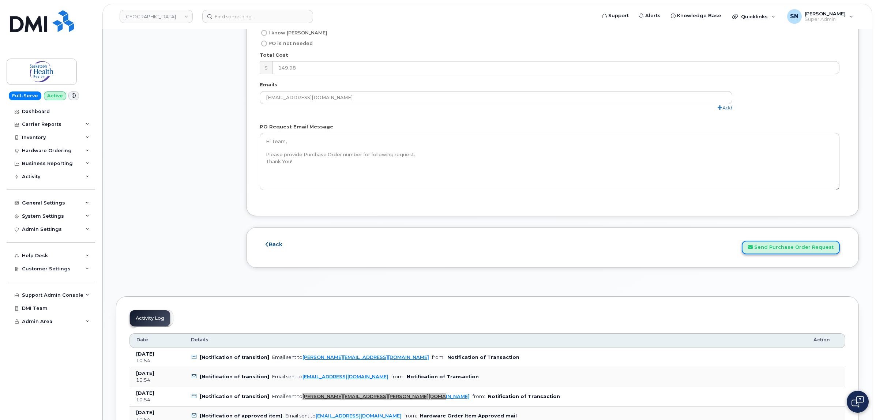
click at [769, 252] on button "Send Purchase Order Request" at bounding box center [791, 248] width 98 height 14
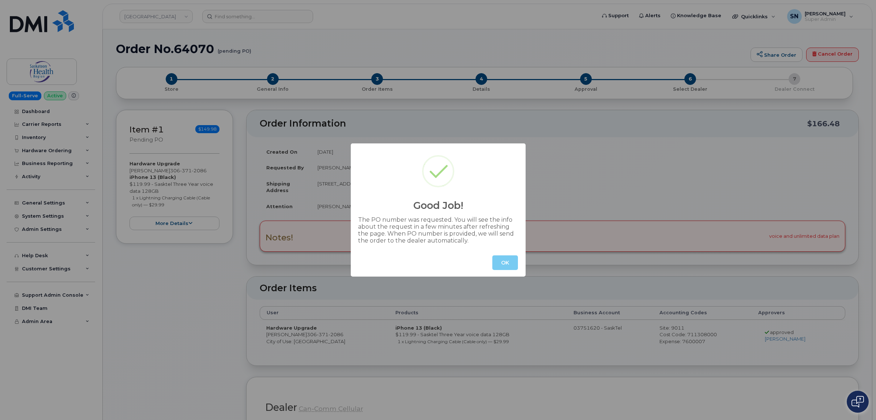
click at [503, 257] on button "OK" at bounding box center [505, 262] width 26 height 15
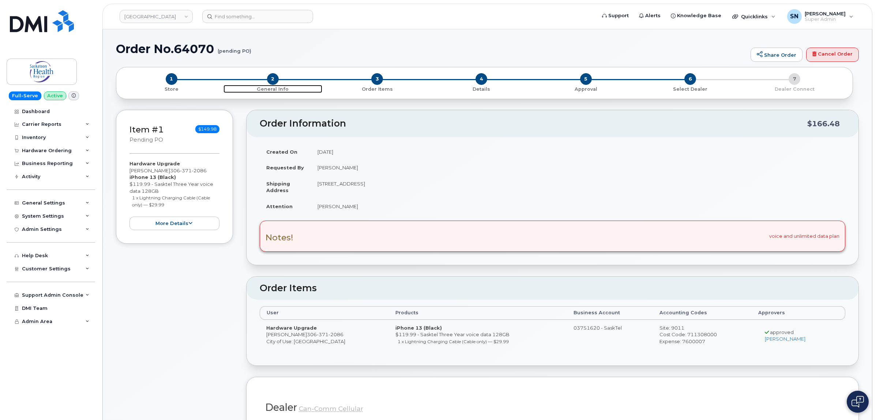
click at [272, 76] on span "2" at bounding box center [273, 79] width 12 height 12
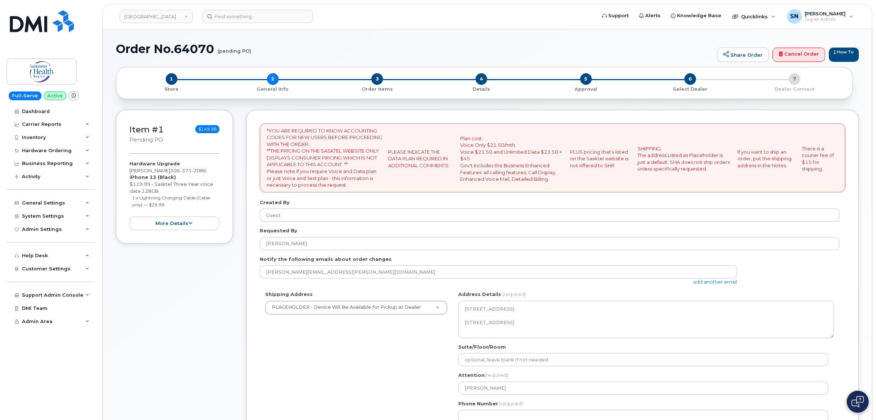
select select
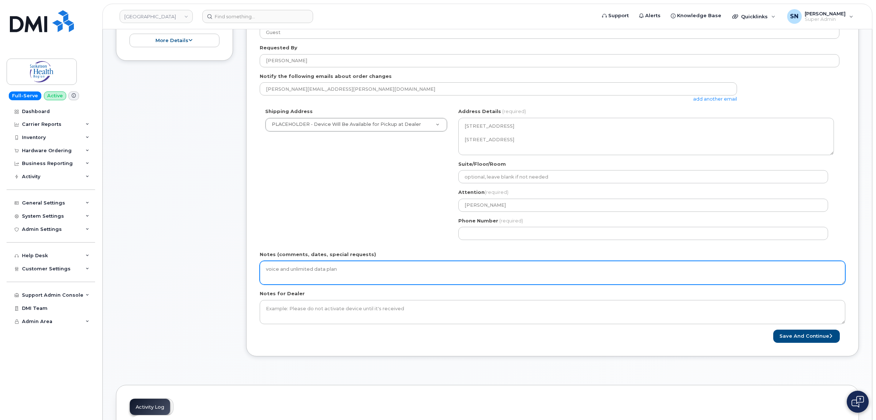
click at [384, 273] on textarea "voice and unlimited data plan" at bounding box center [553, 273] width 586 height 24
type textarea "voice and unlimited data plan. PO Instructions sent [DATE]"
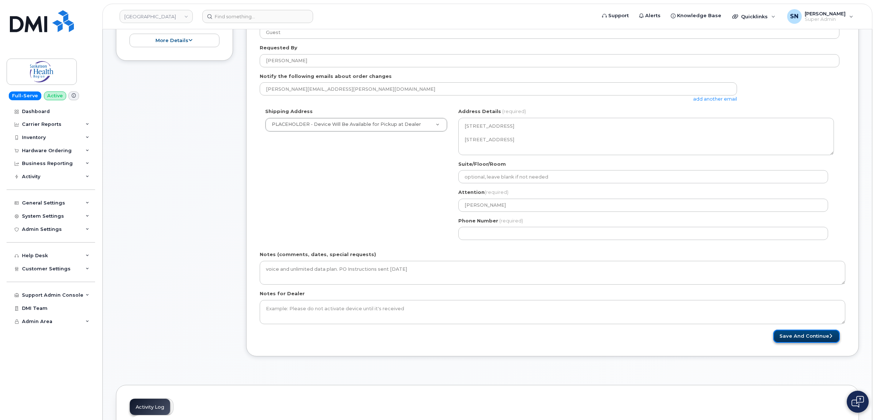
click at [787, 339] on button "Save and Continue" at bounding box center [806, 337] width 67 height 14
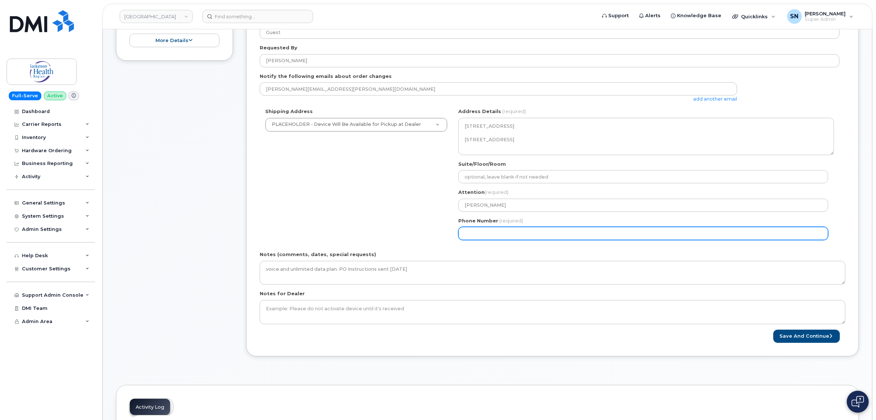
select select
type input "123456789"
select select
type input "1234567890"
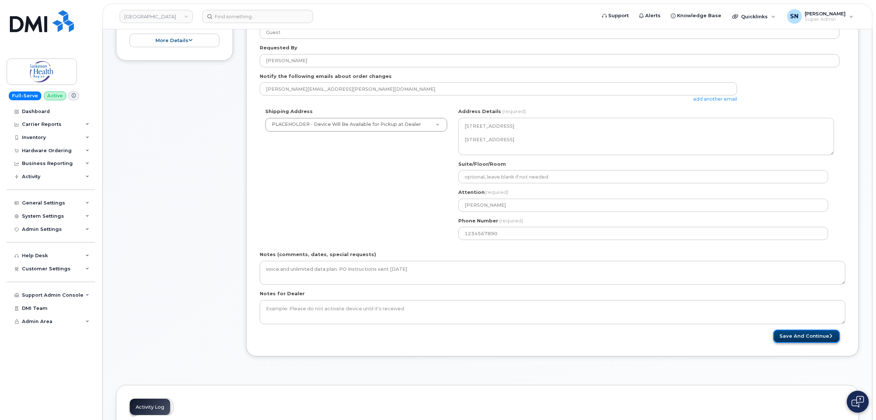
click at [829, 334] on button "Save and Continue" at bounding box center [806, 337] width 67 height 14
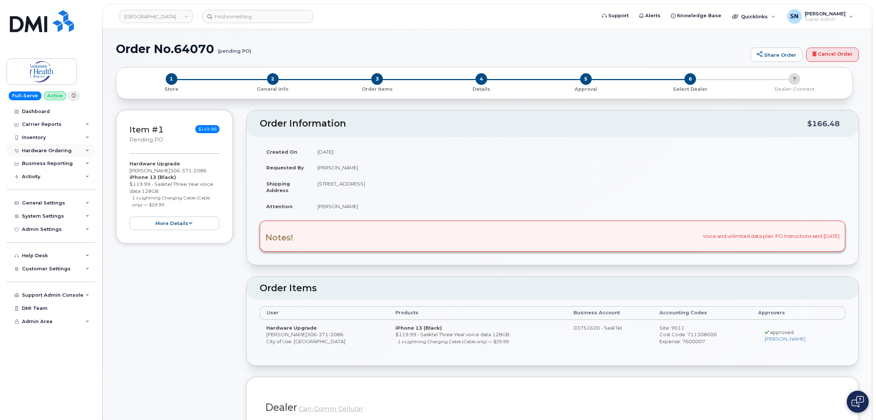
click at [32, 151] on div "Hardware Ordering" at bounding box center [47, 151] width 50 height 6
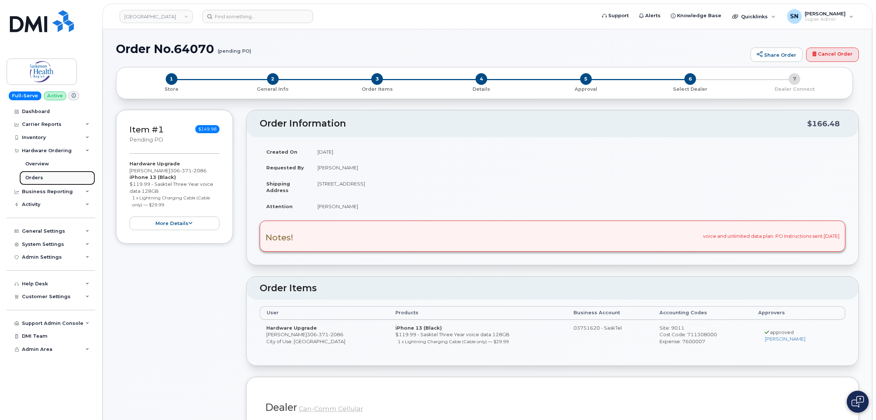
click at [39, 174] on link "Orders" at bounding box center [57, 178] width 76 height 14
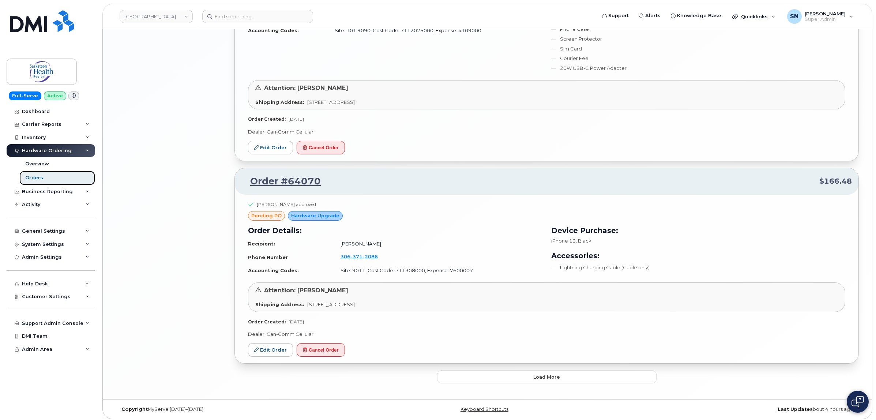
scroll to position [1514, 0]
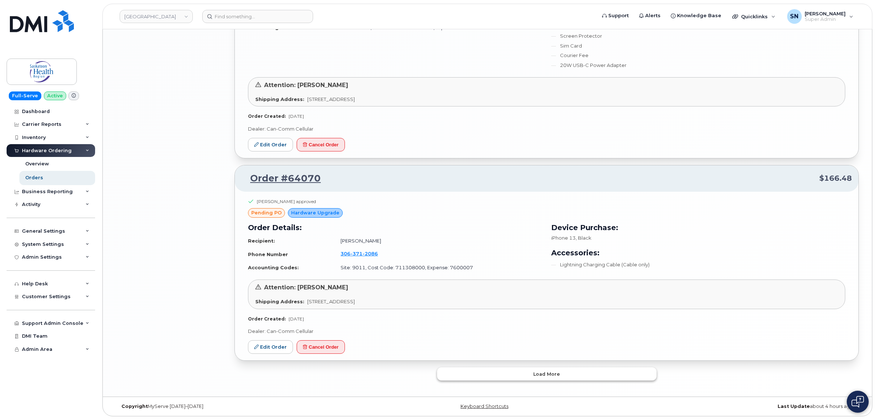
click at [533, 368] on button "Load more" at bounding box center [546, 373] width 219 height 13
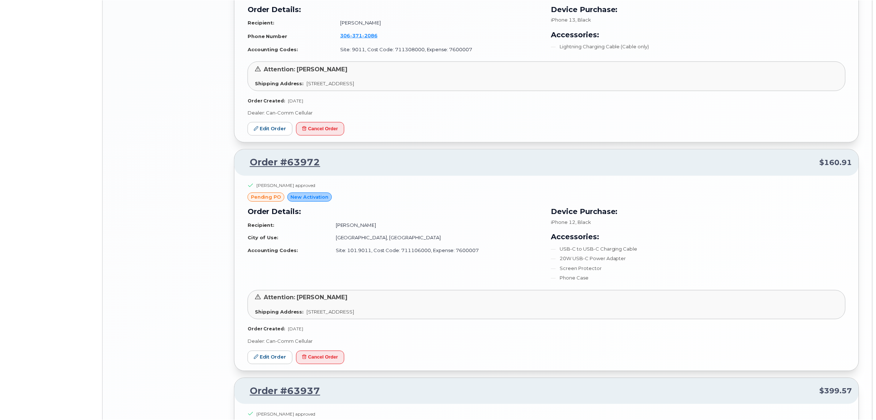
scroll to position [1946, 0]
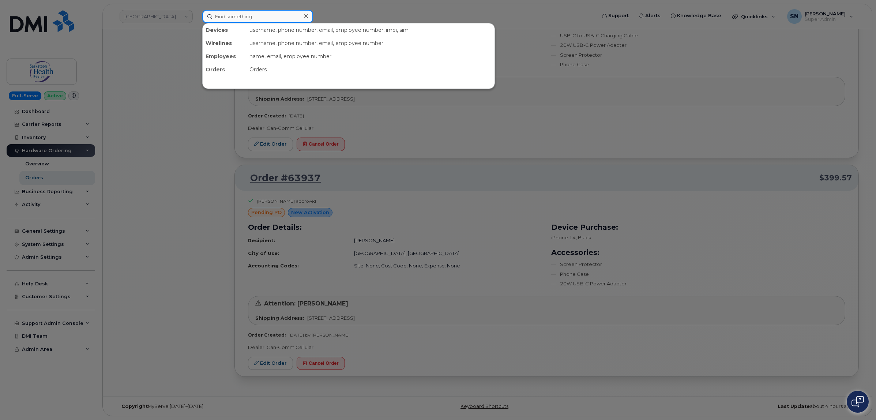
click at [262, 17] on input at bounding box center [257, 16] width 111 height 13
paste input "306.260.7463"
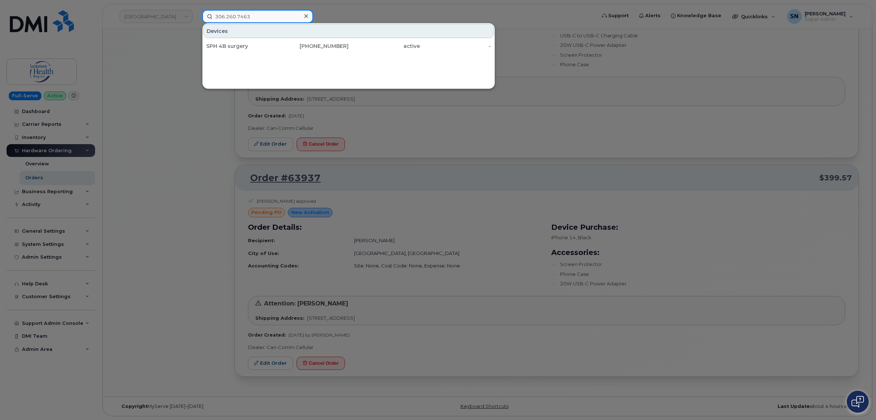
type input "306.260.7463"
click at [249, 40] on div "SPH 4B surgery" at bounding box center [241, 46] width 71 height 13
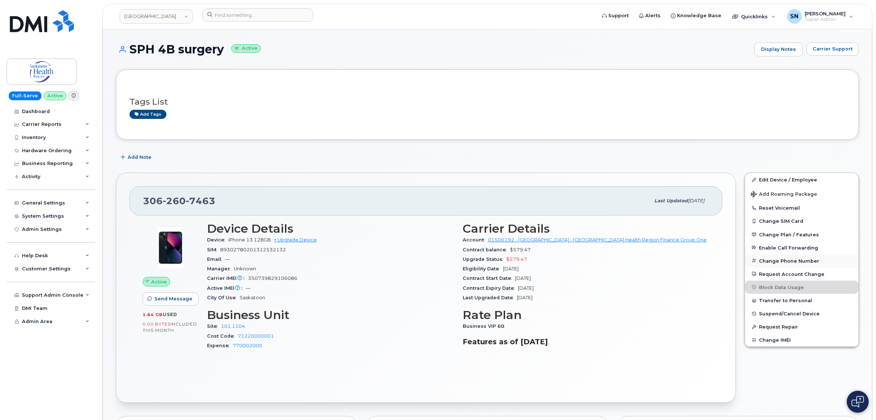
click at [794, 258] on button "Change Phone Number" at bounding box center [801, 260] width 113 height 13
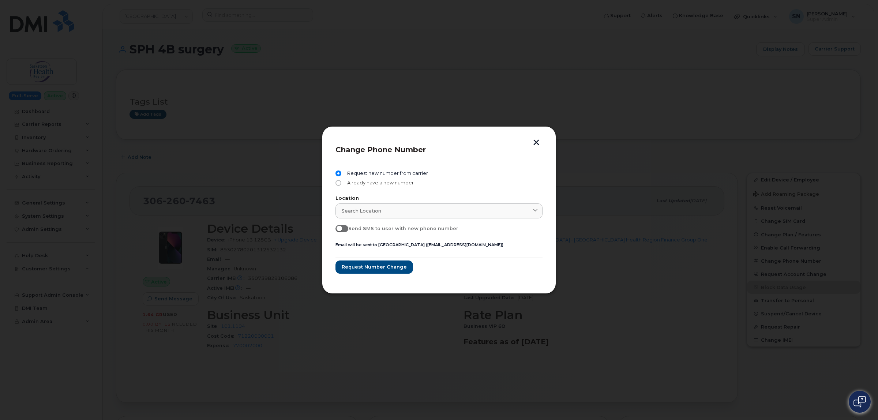
click at [341, 183] on input "Already have a new number" at bounding box center [338, 183] width 6 height 6
radio input "true"
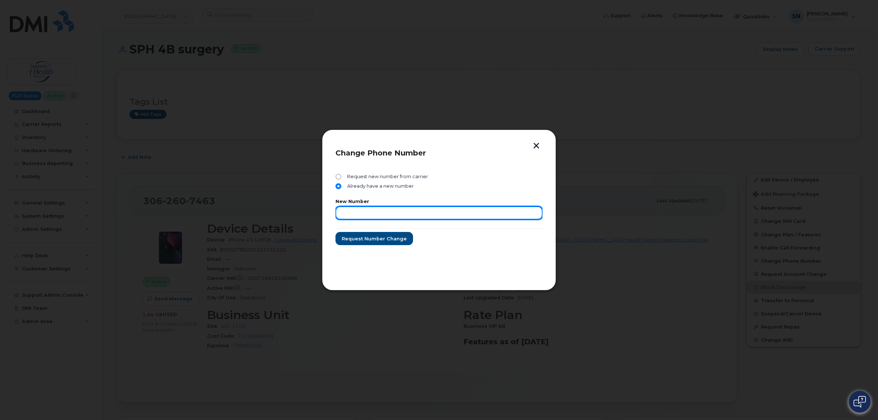
click at [380, 216] on input "text" at bounding box center [438, 212] width 207 height 13
paste input "[PHONE_NUMBER]"
drag, startPoint x: 383, startPoint y: 210, endPoint x: 286, endPoint y: 214, distance: 96.6
click at [287, 215] on div "Change Phone Number Request new number from carrier Already have a new number N…" at bounding box center [439, 210] width 878 height 420
type input "3062702956"
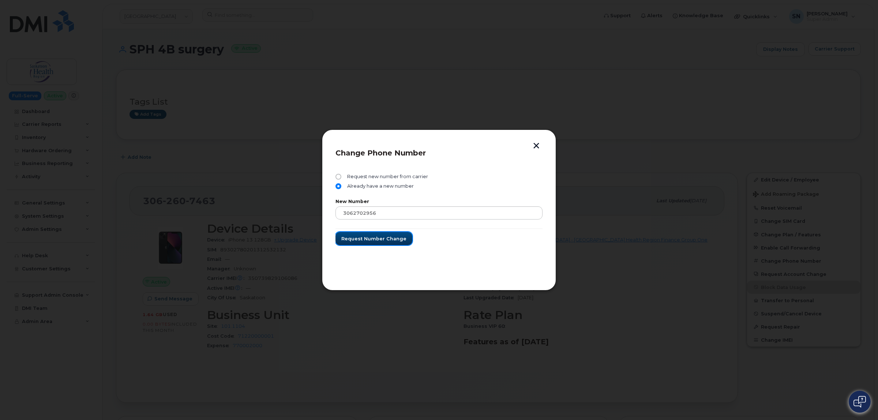
click at [359, 234] on button "Request number change" at bounding box center [373, 238] width 77 height 13
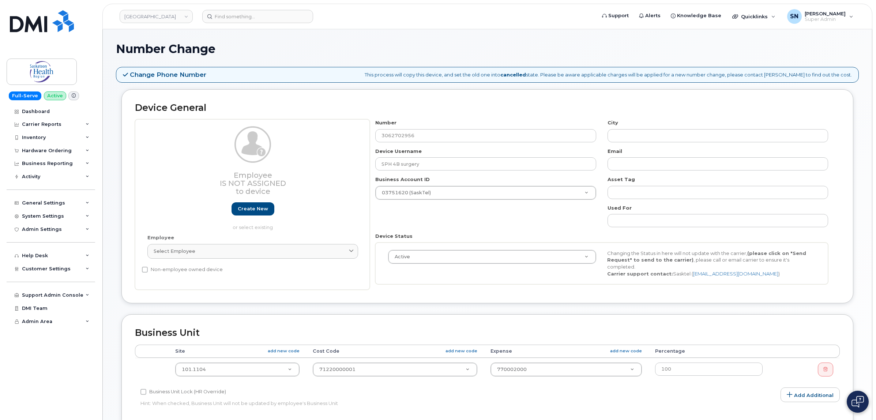
select select "2207559"
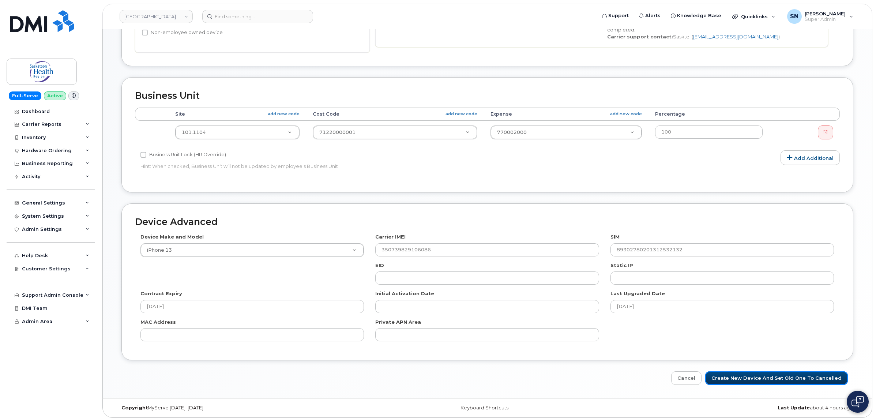
click at [778, 379] on input "Create New Device and set old one to Cancelled" at bounding box center [776, 378] width 143 height 14
type input "Saving..."
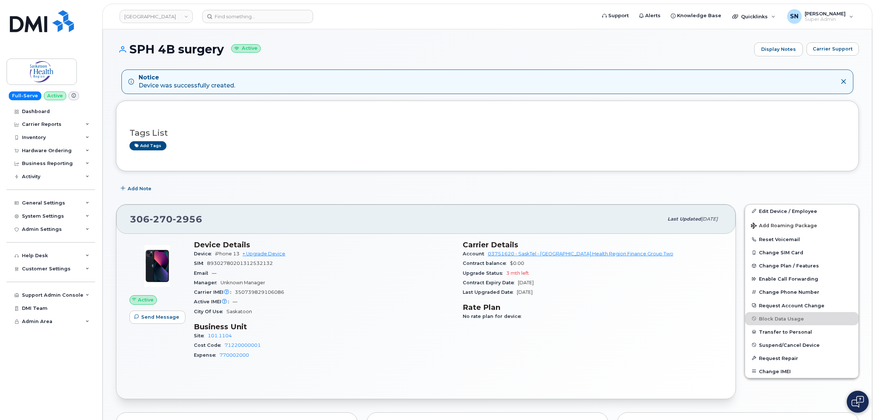
click at [251, 180] on div "Notice Device was successfully created. Tags List Add tags Add Note [PHONE_NUMB…" at bounding box center [487, 382] width 743 height 626
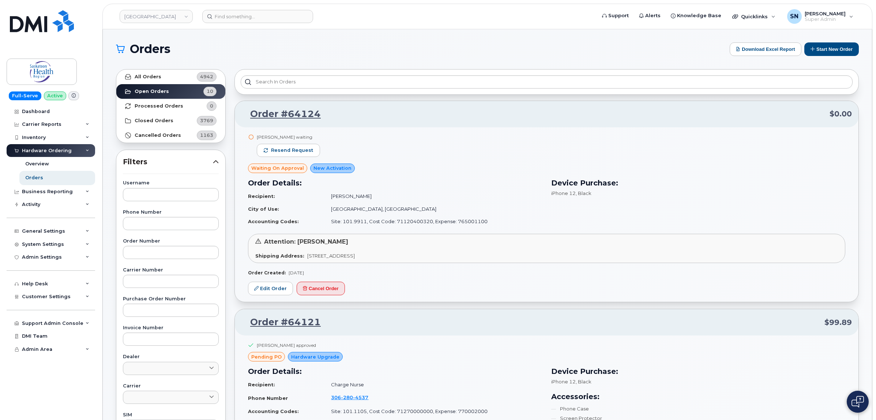
scroll to position [1613, 0]
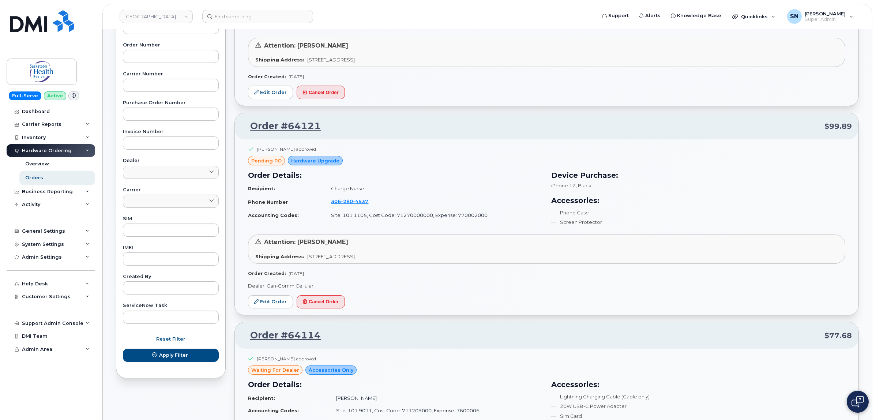
scroll to position [0, 0]
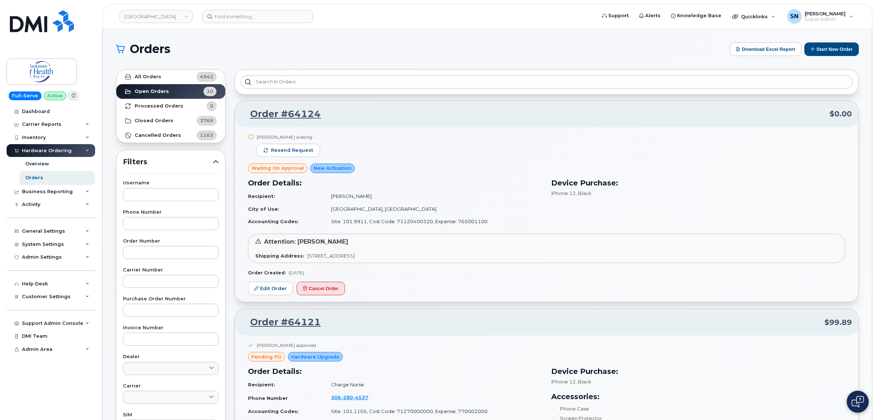
click at [410, 138] on div "Ken Ferriol waiting Resend request" at bounding box center [546, 149] width 597 height 30
